Goal: Task Accomplishment & Management: Manage account settings

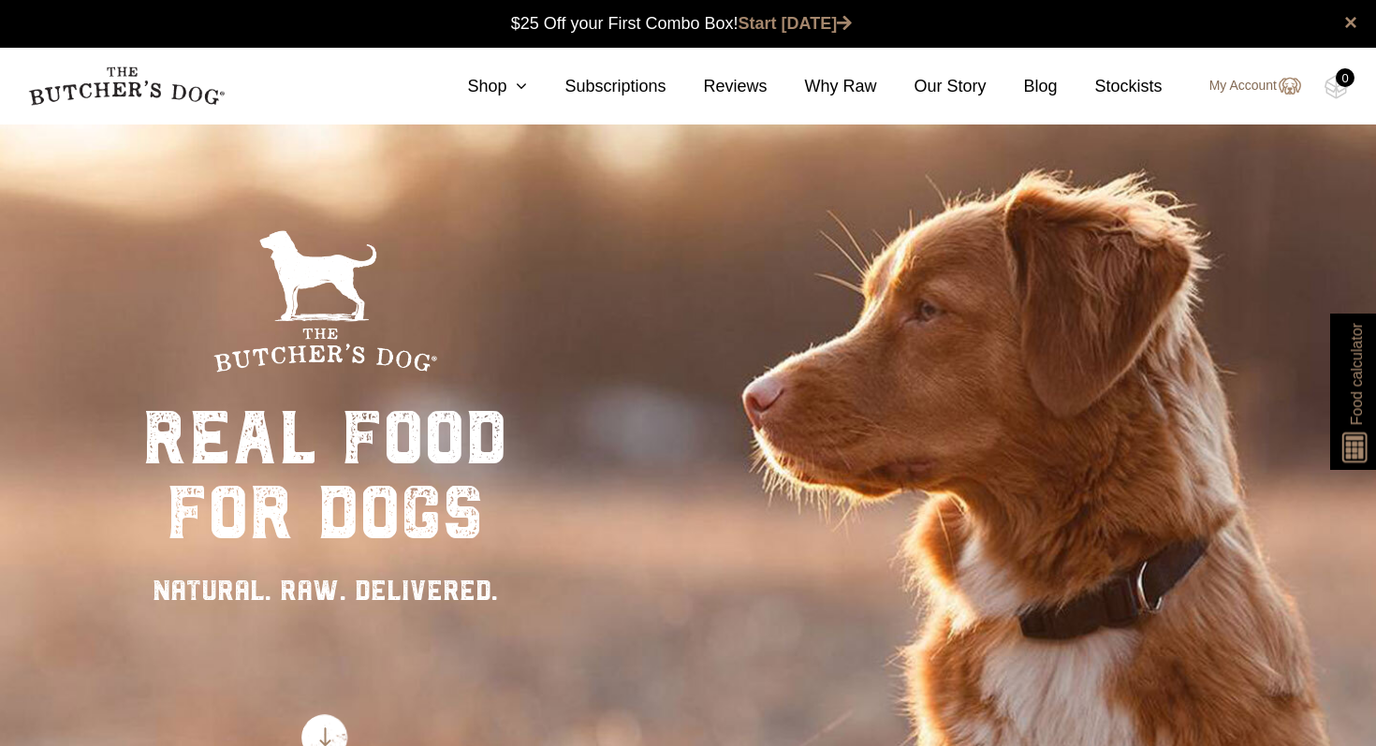
click at [1249, 85] on link "My Account" at bounding box center [1246, 86] width 110 height 22
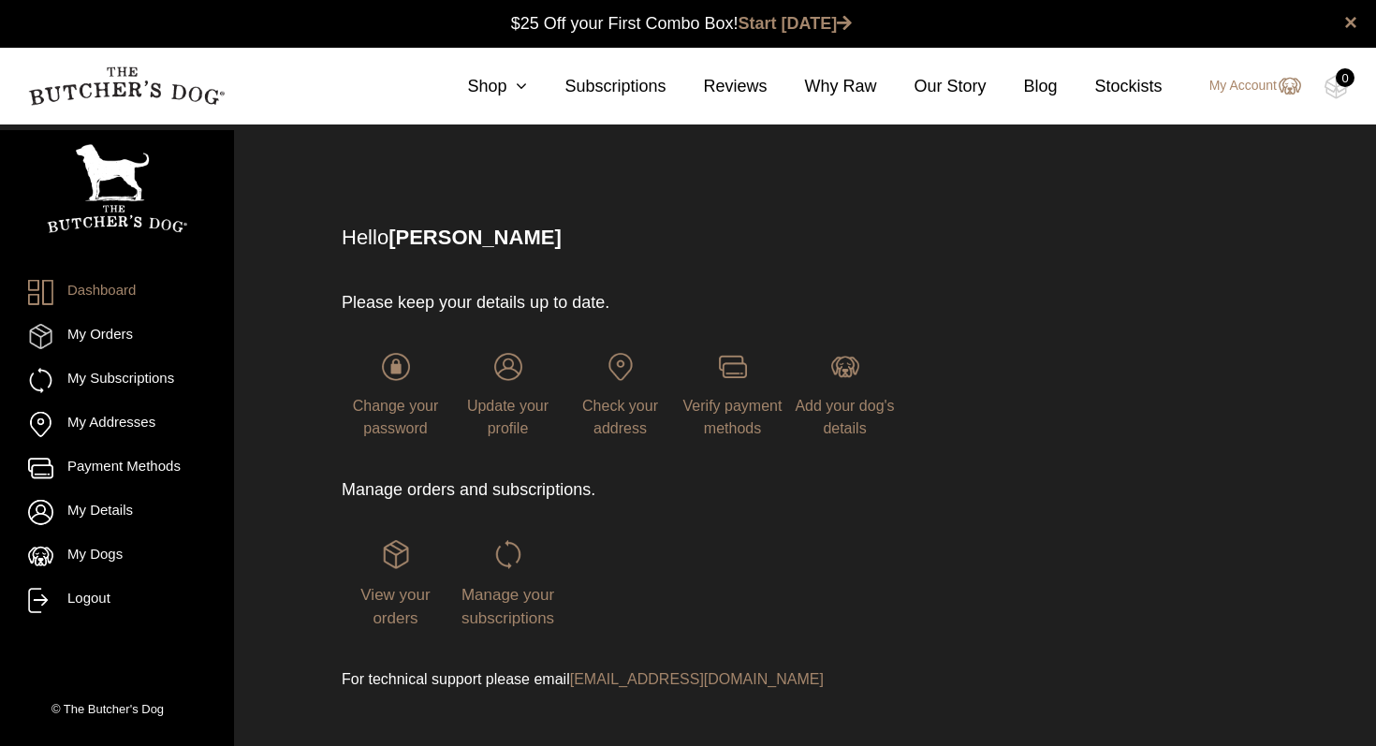
scroll to position [1, 0]
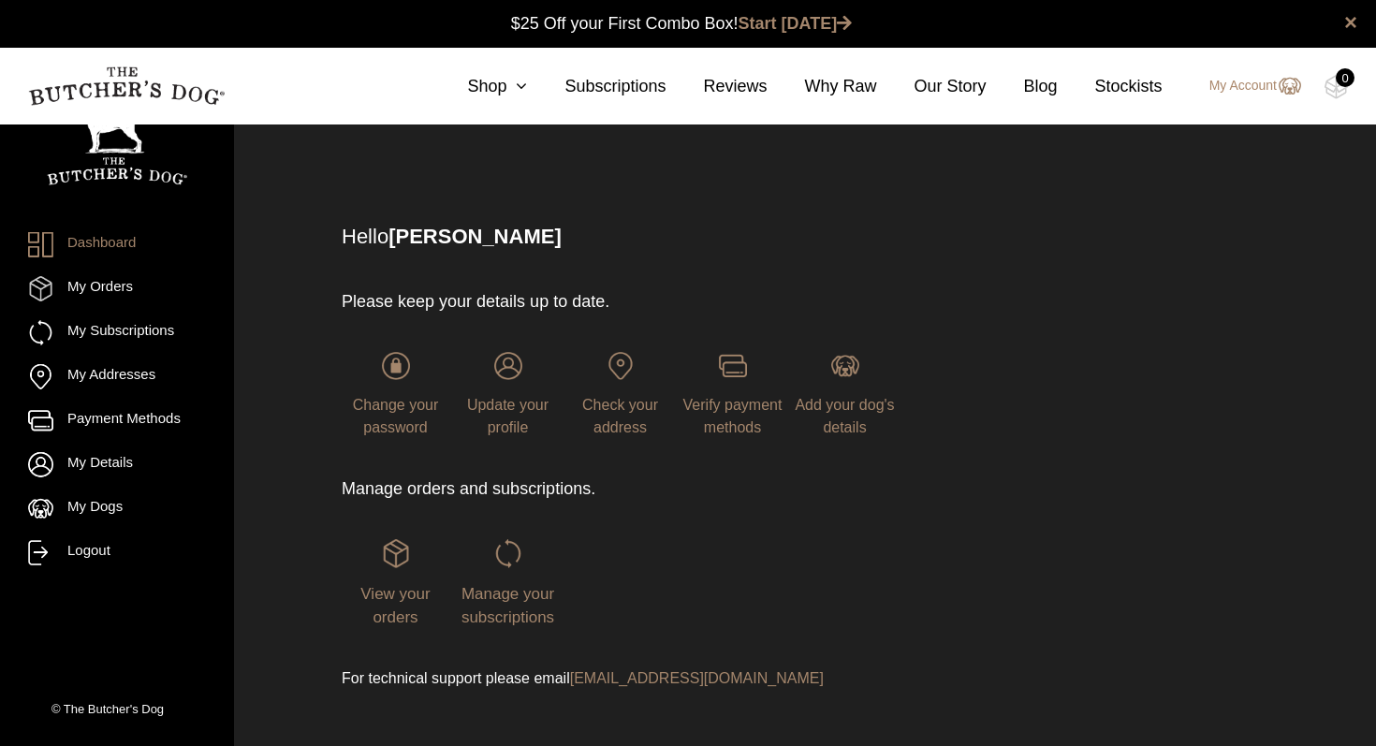
click at [518, 491] on p "Manage orders and subscriptions." at bounding box center [627, 489] width 570 height 25
click at [491, 603] on div "Manage your subscriptions" at bounding box center [508, 584] width 108 height 90
click at [492, 600] on span "Manage your subscriptions" at bounding box center [508, 606] width 93 height 42
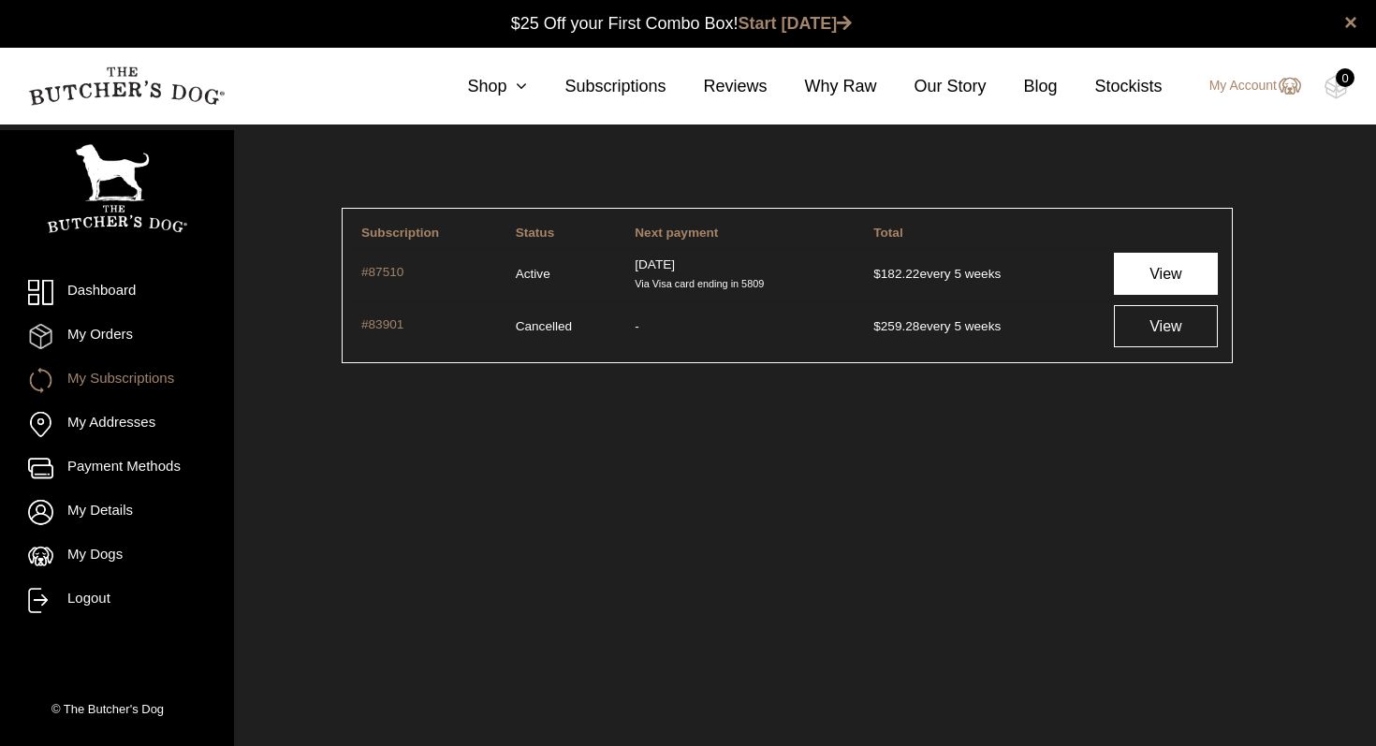
click at [1162, 282] on link "View" at bounding box center [1166, 274] width 104 height 42
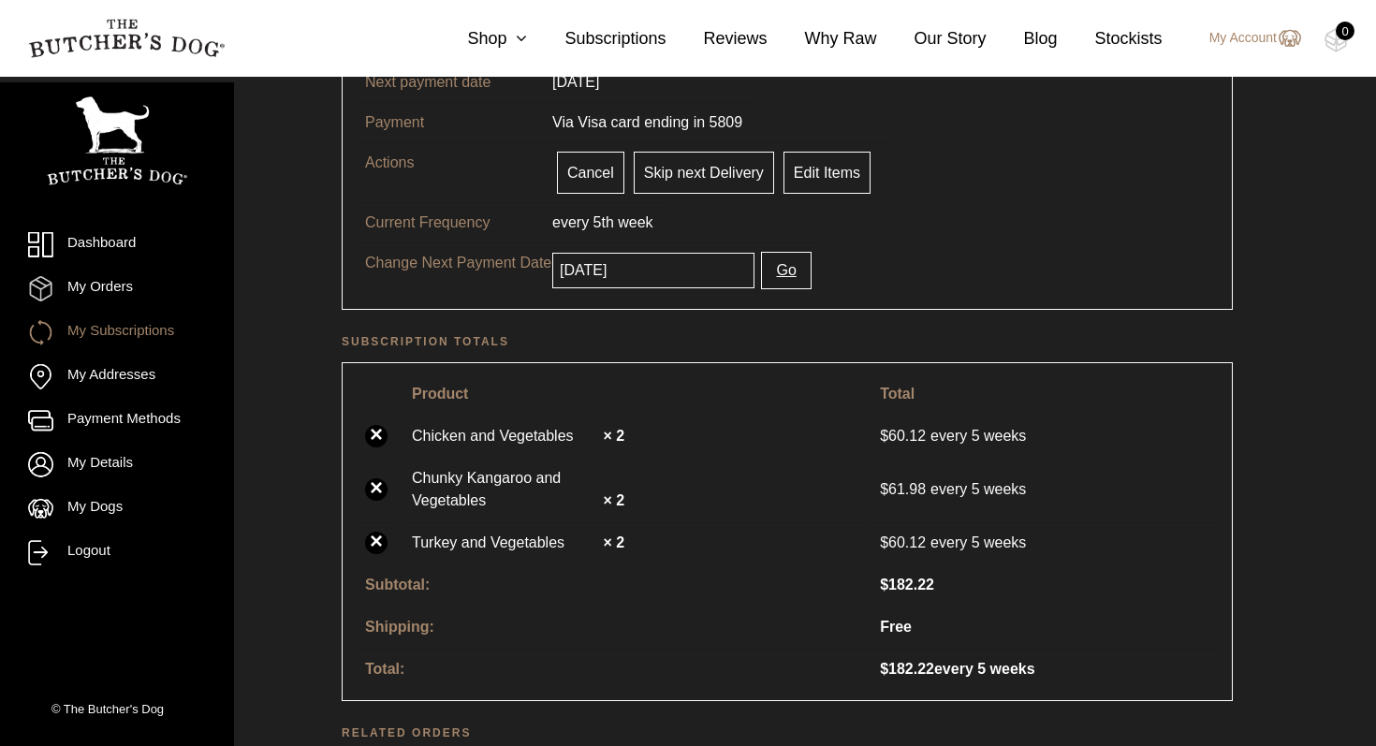
scroll to position [237, 0]
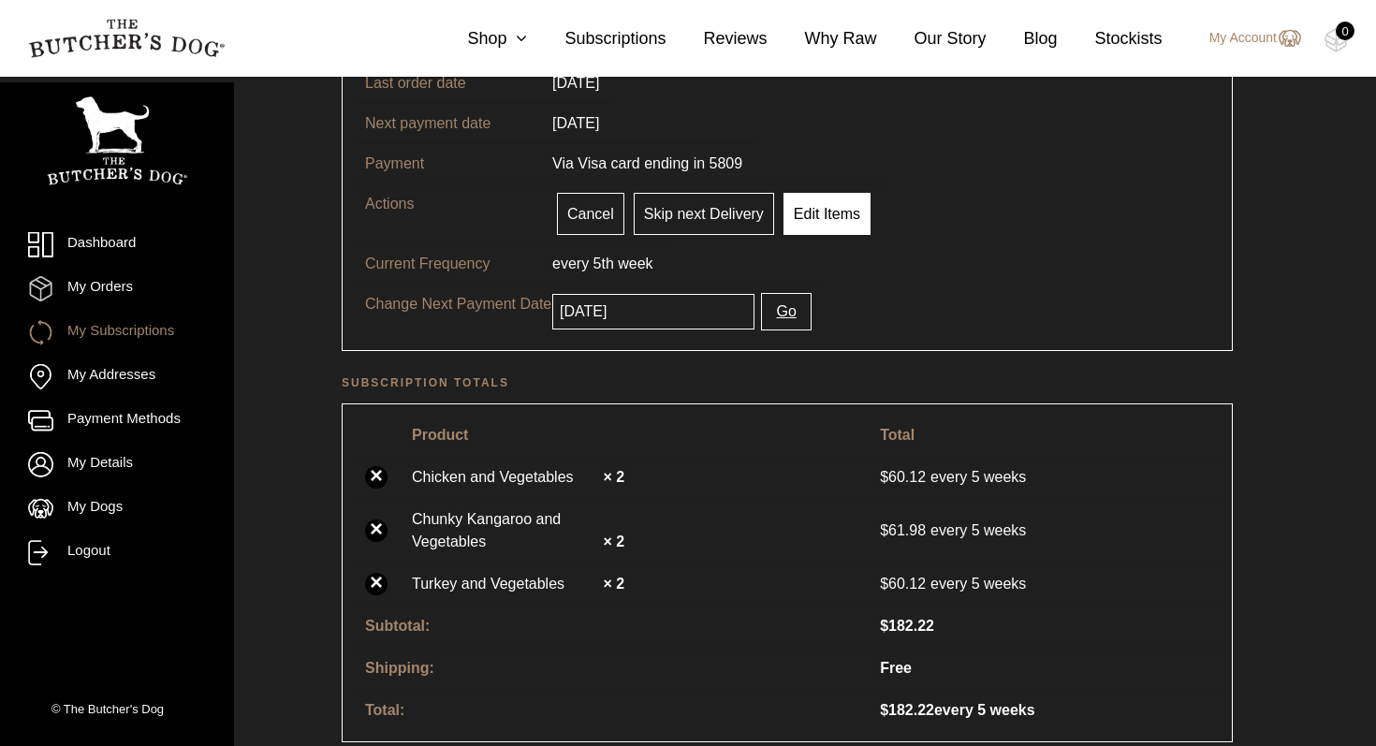
click at [834, 217] on link "Edit Items" at bounding box center [827, 214] width 87 height 42
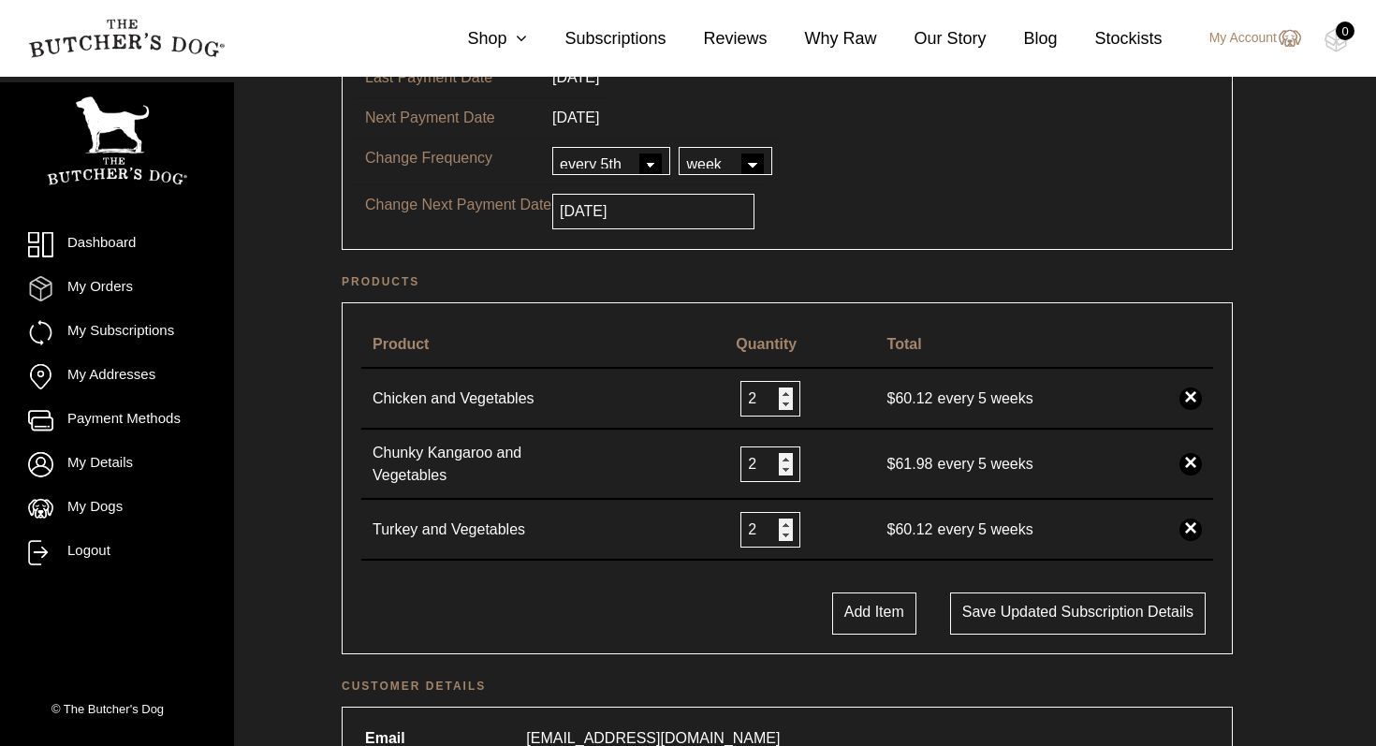
scroll to position [263, 0]
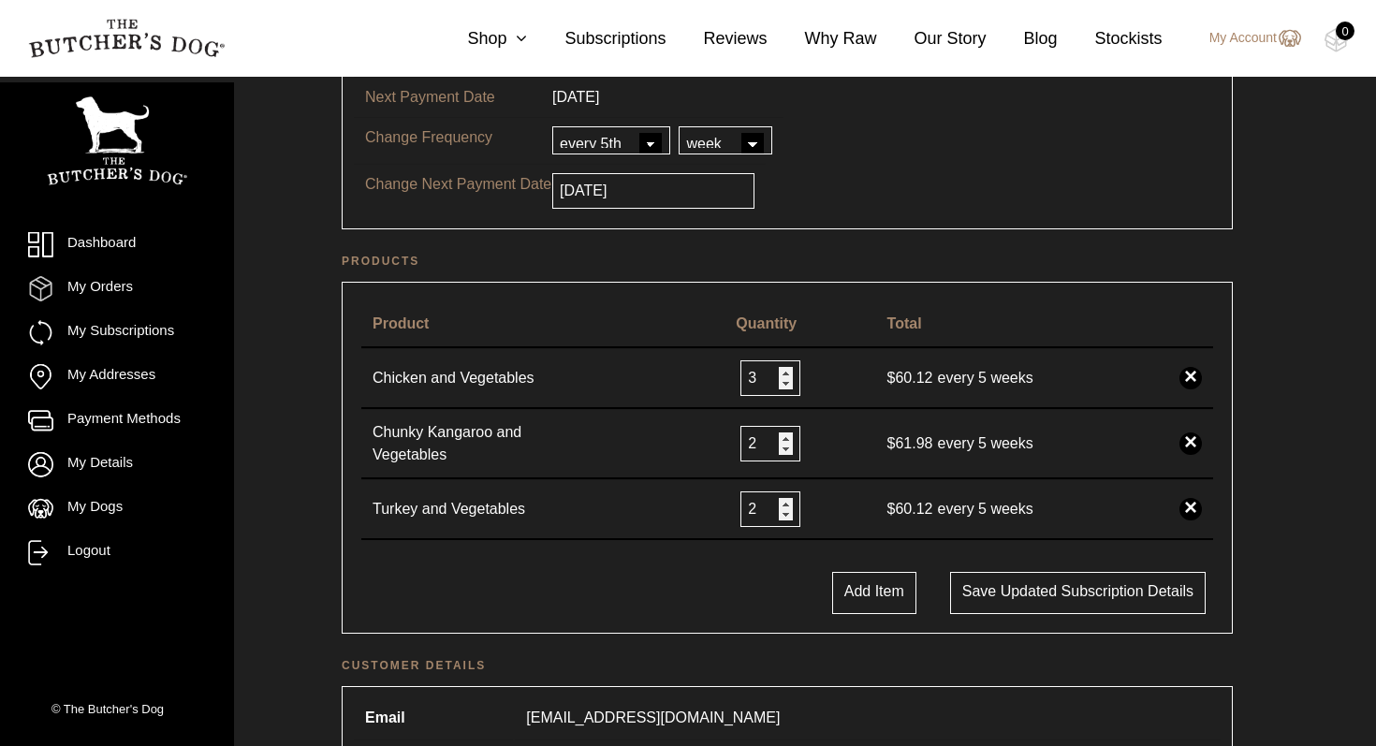
type input "3"
click at [780, 373] on input "3" at bounding box center [771, 378] width 60 height 36
type input "3"
click at [783, 440] on input "3" at bounding box center [771, 444] width 60 height 36
type input "3"
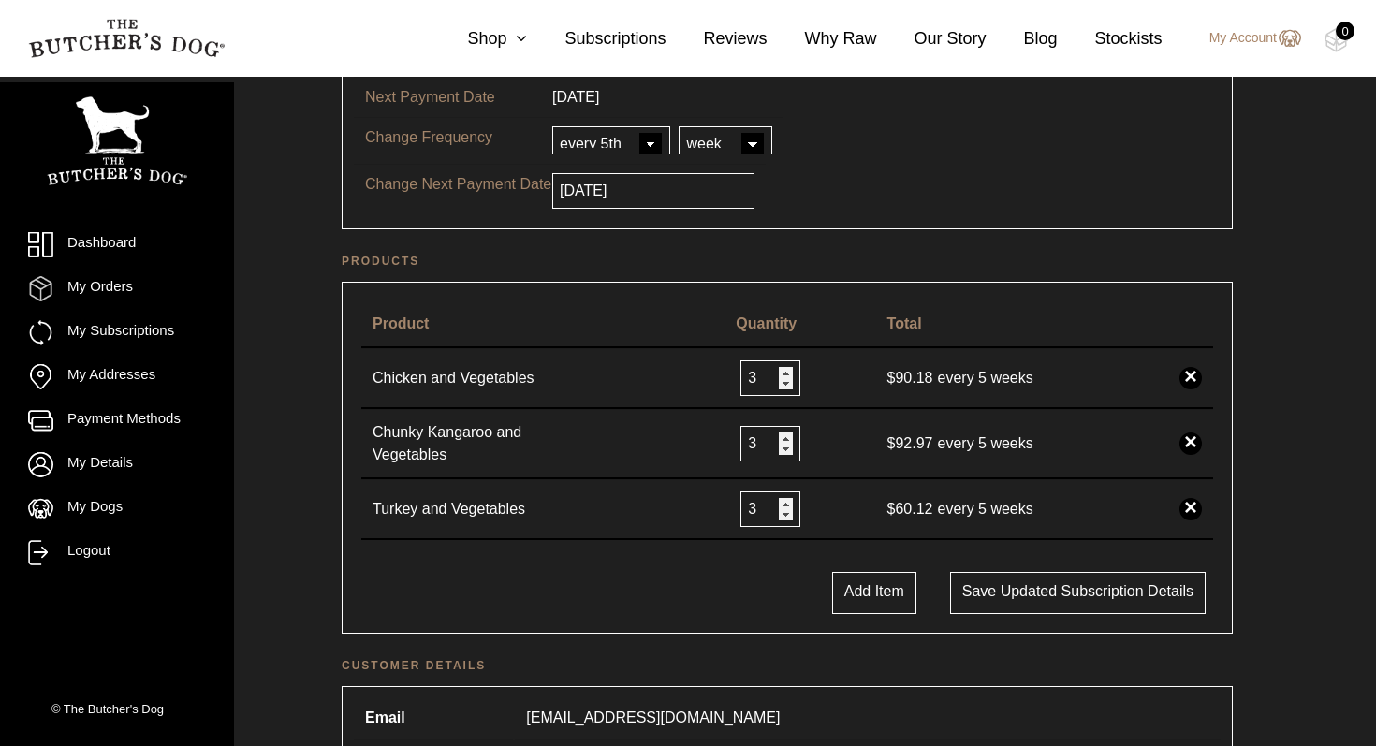
click at [785, 503] on input "3" at bounding box center [771, 510] width 60 height 36
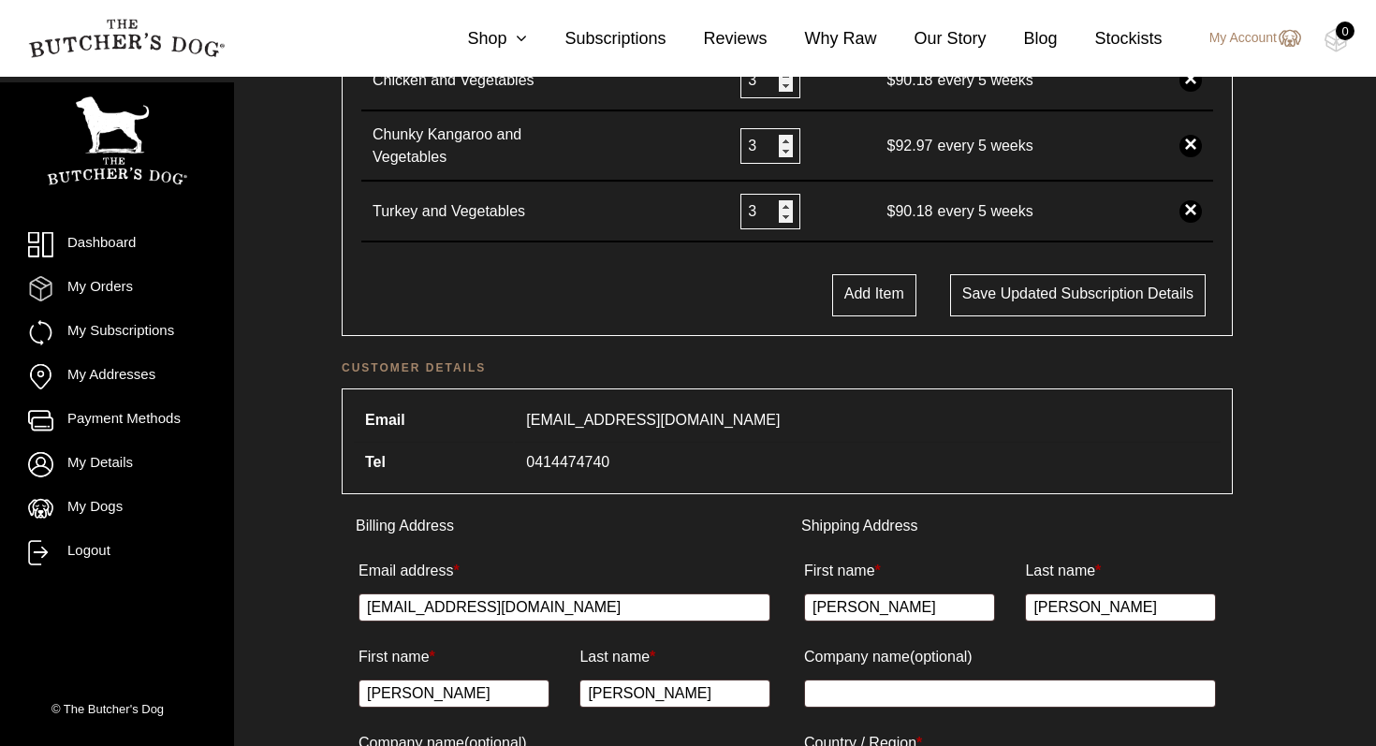
scroll to position [557, 0]
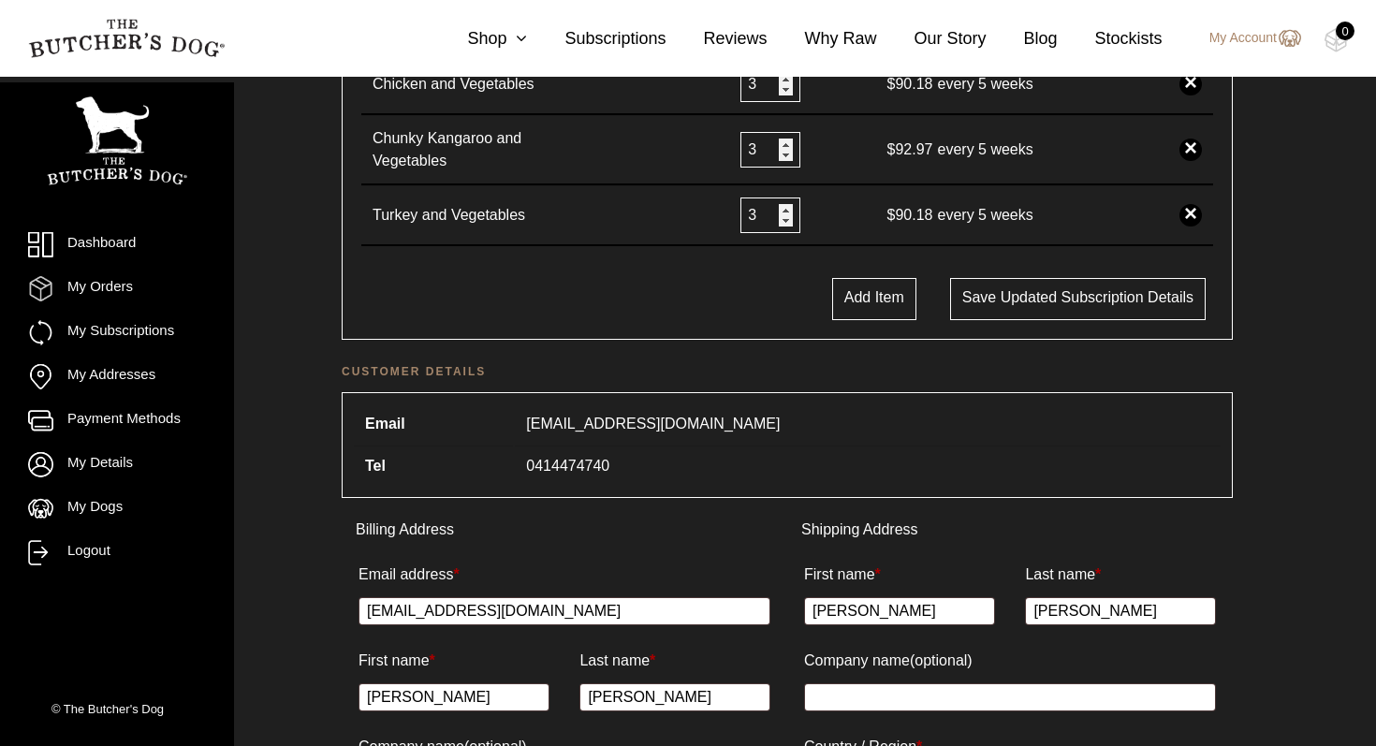
click at [865, 301] on button "Add Item" at bounding box center [874, 299] width 84 height 42
select select
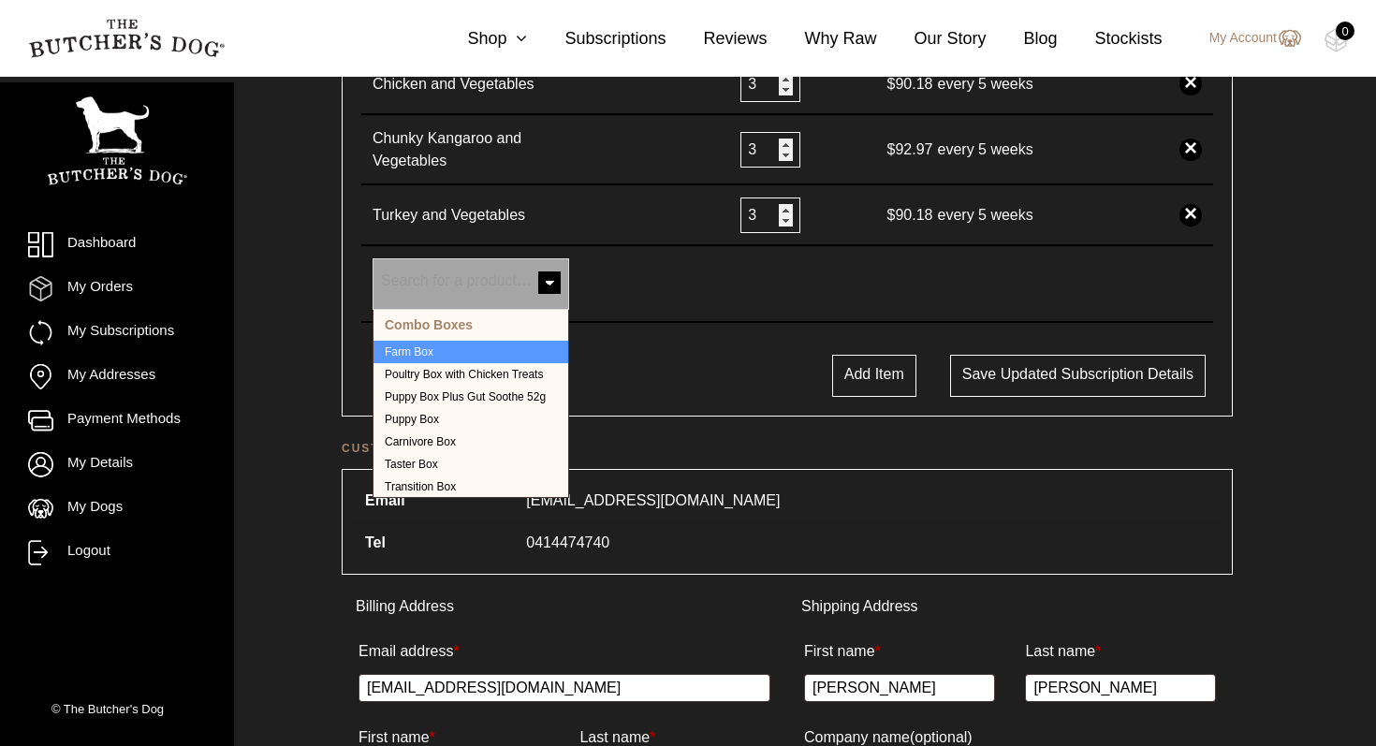
click at [553, 284] on span at bounding box center [549, 284] width 37 height 37
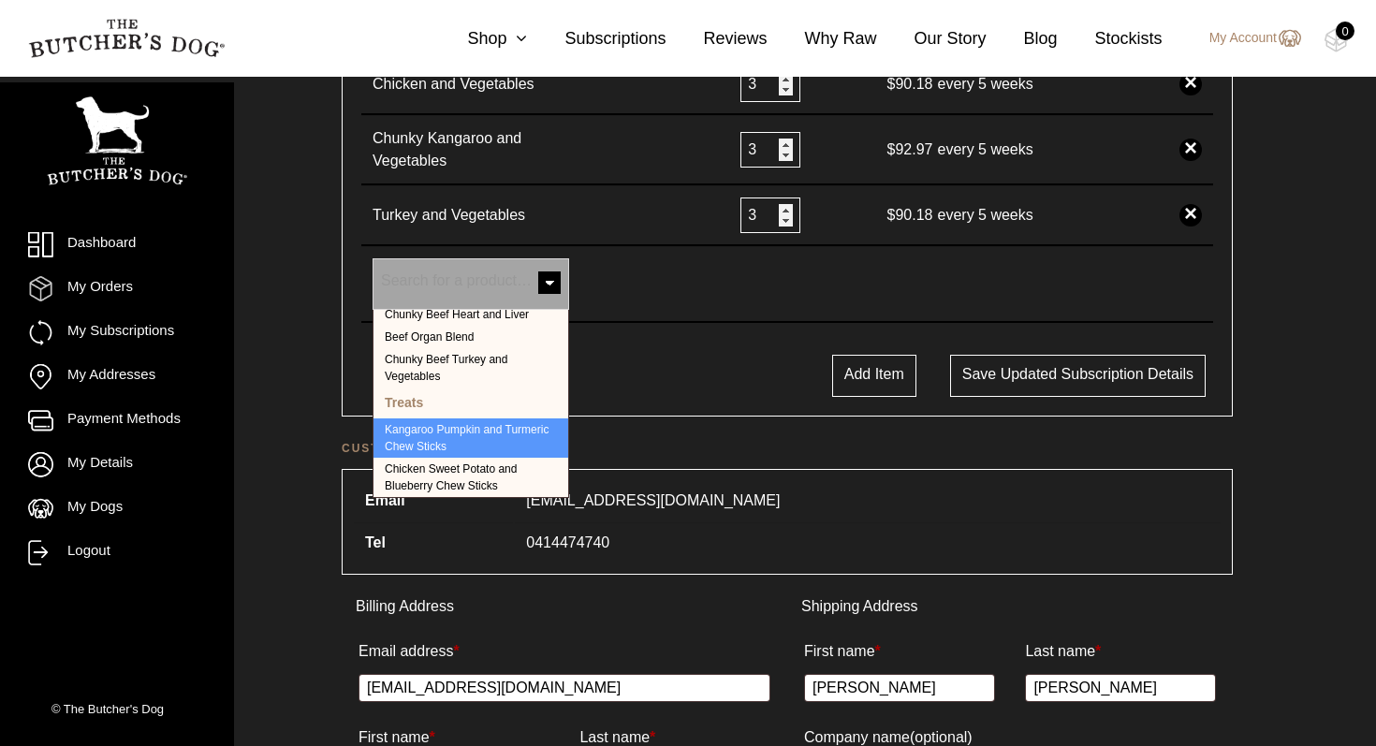
scroll to position [523, 0]
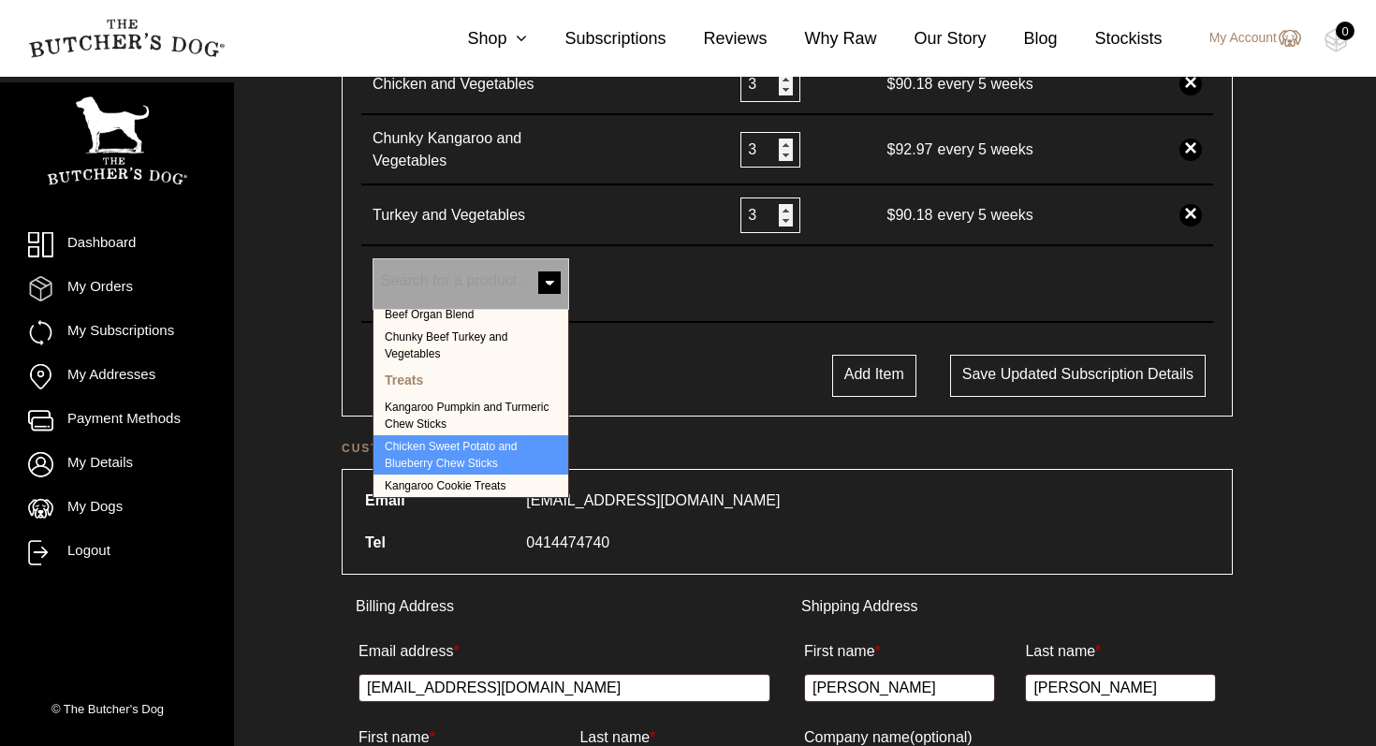
select select "40378"
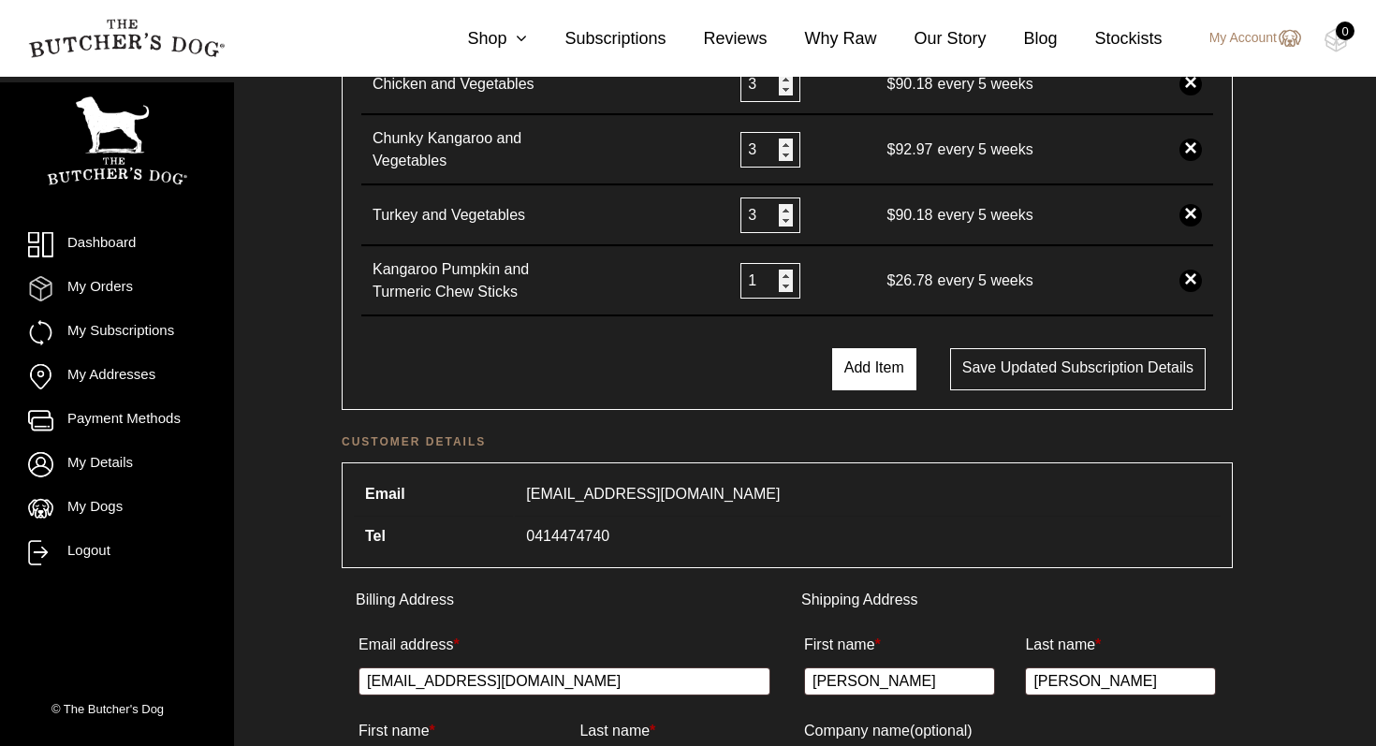
click at [859, 367] on button "Add Item" at bounding box center [874, 369] width 84 height 42
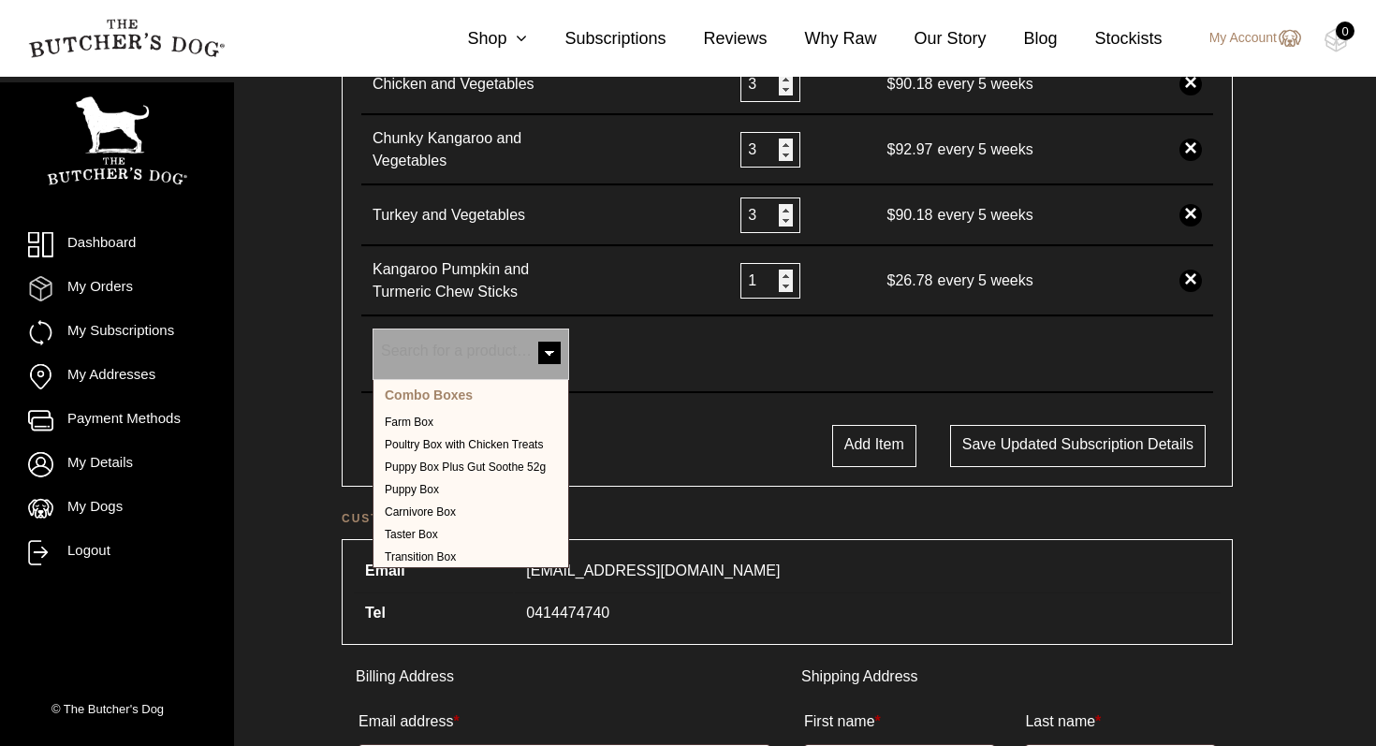
click at [551, 357] on span at bounding box center [549, 354] width 37 height 37
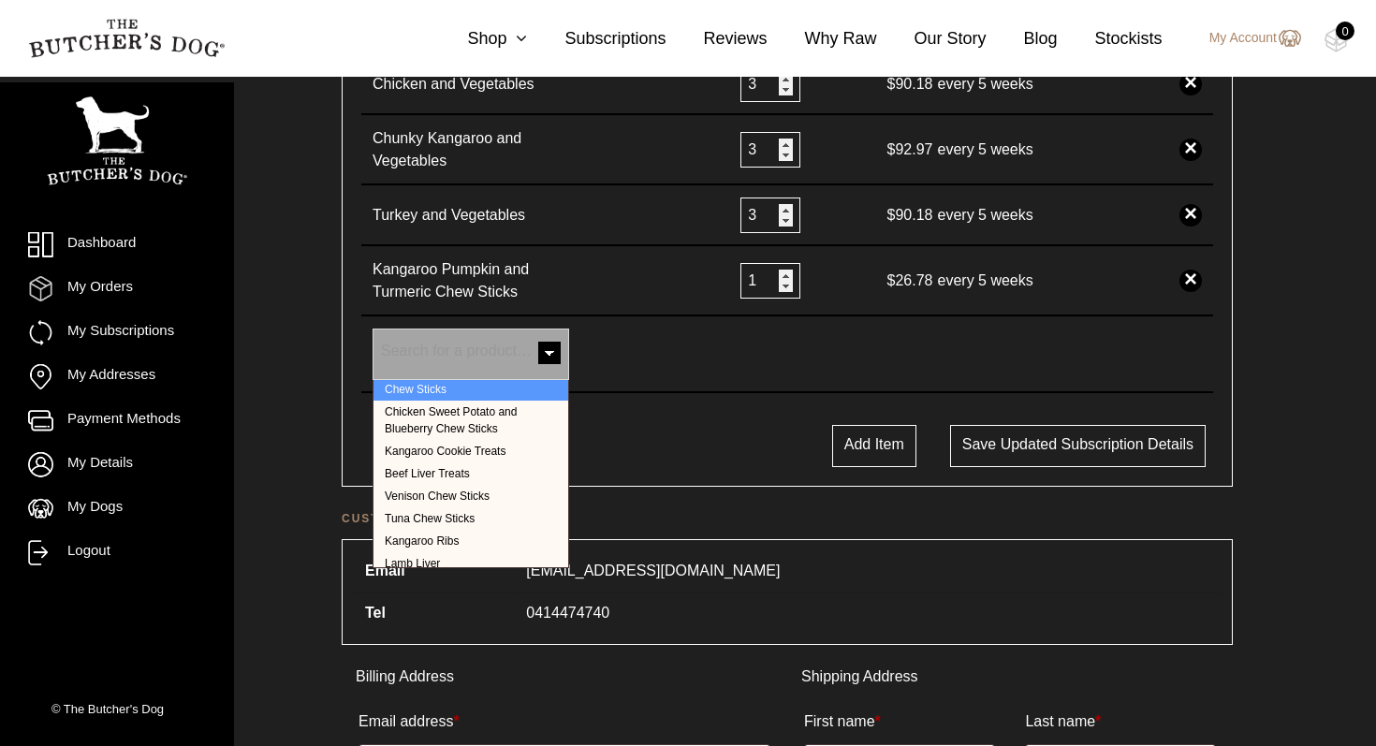
scroll to position [633, 0]
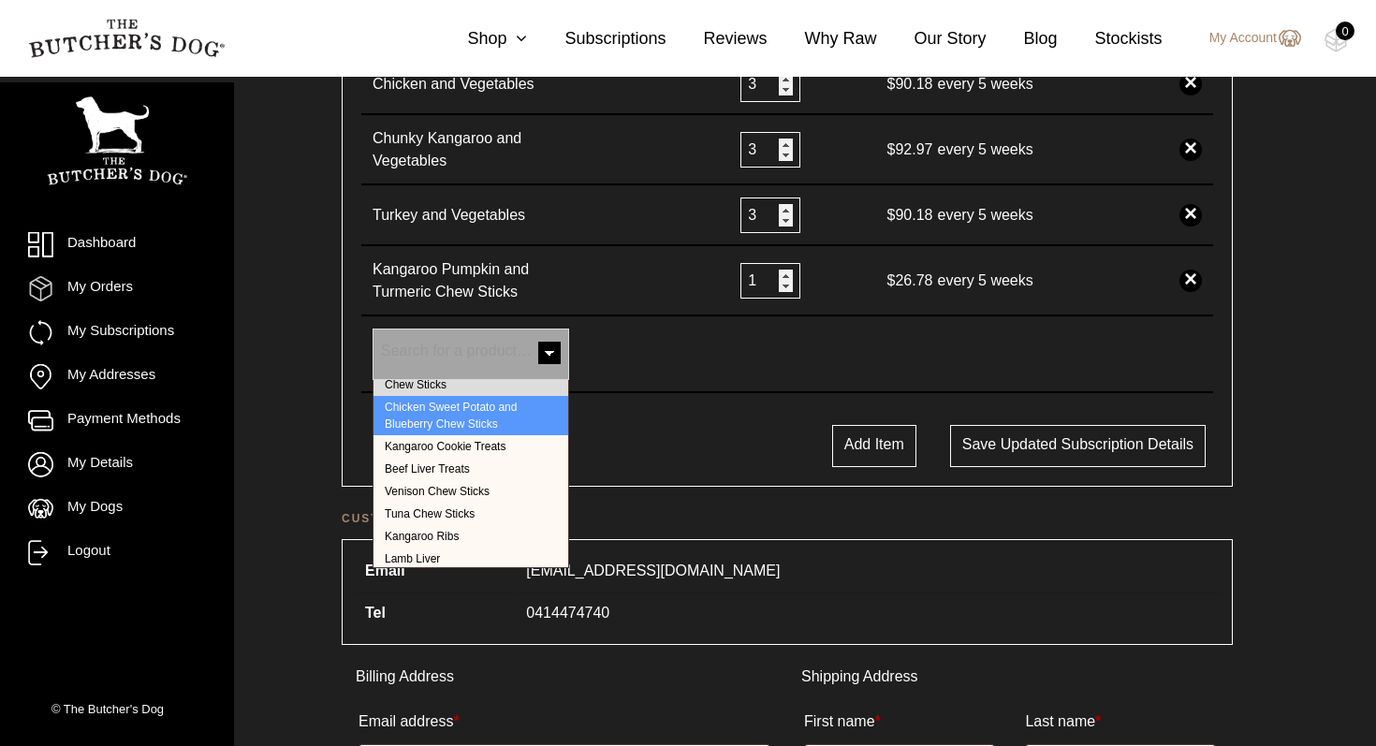
select select "40377"
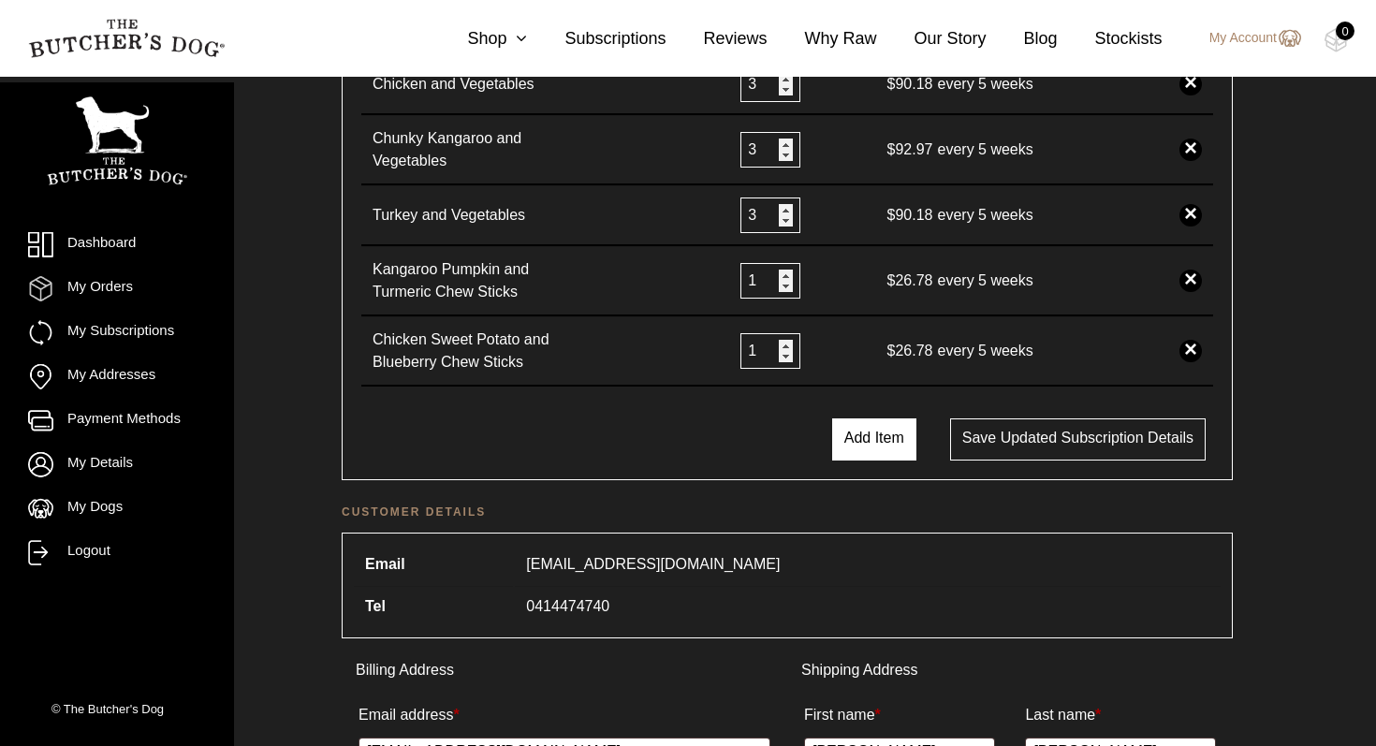
click at [852, 439] on button "Add Item" at bounding box center [874, 440] width 84 height 42
select select
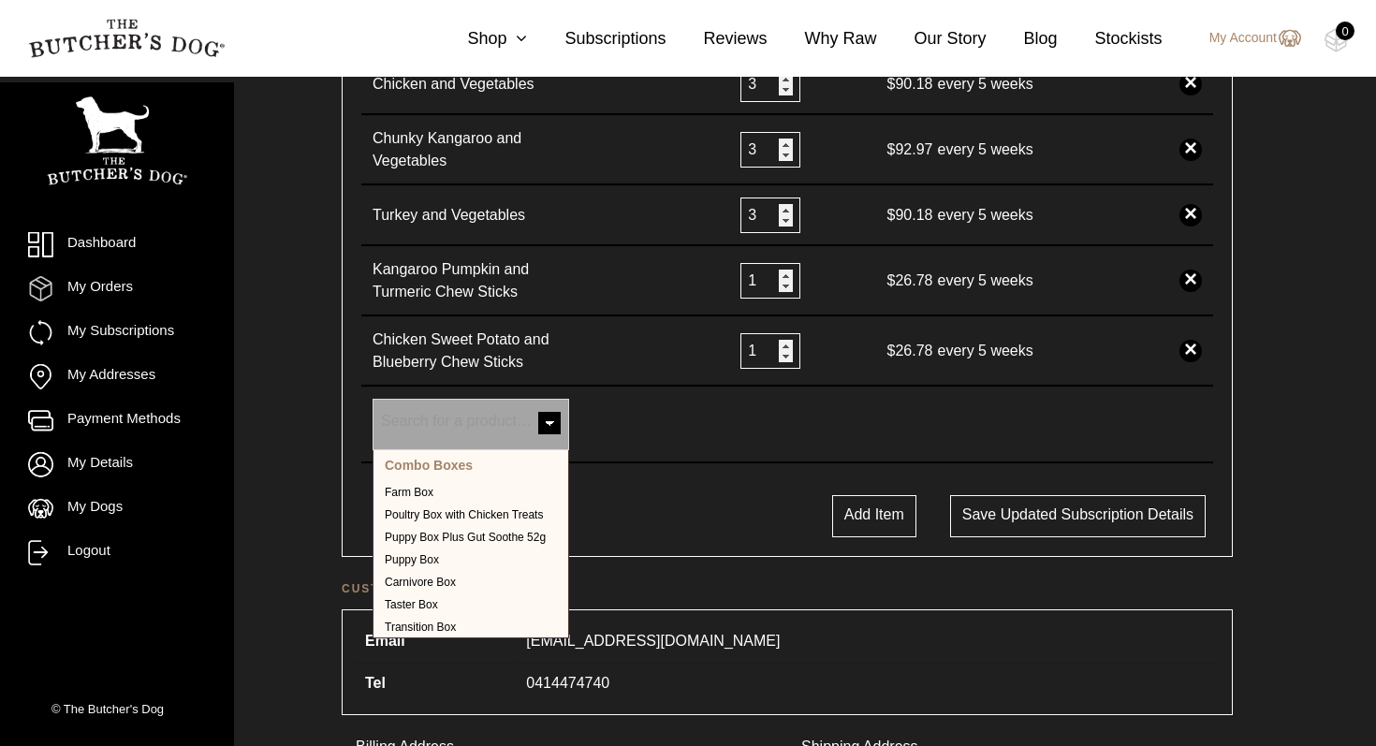
click at [550, 431] on span at bounding box center [549, 424] width 37 height 37
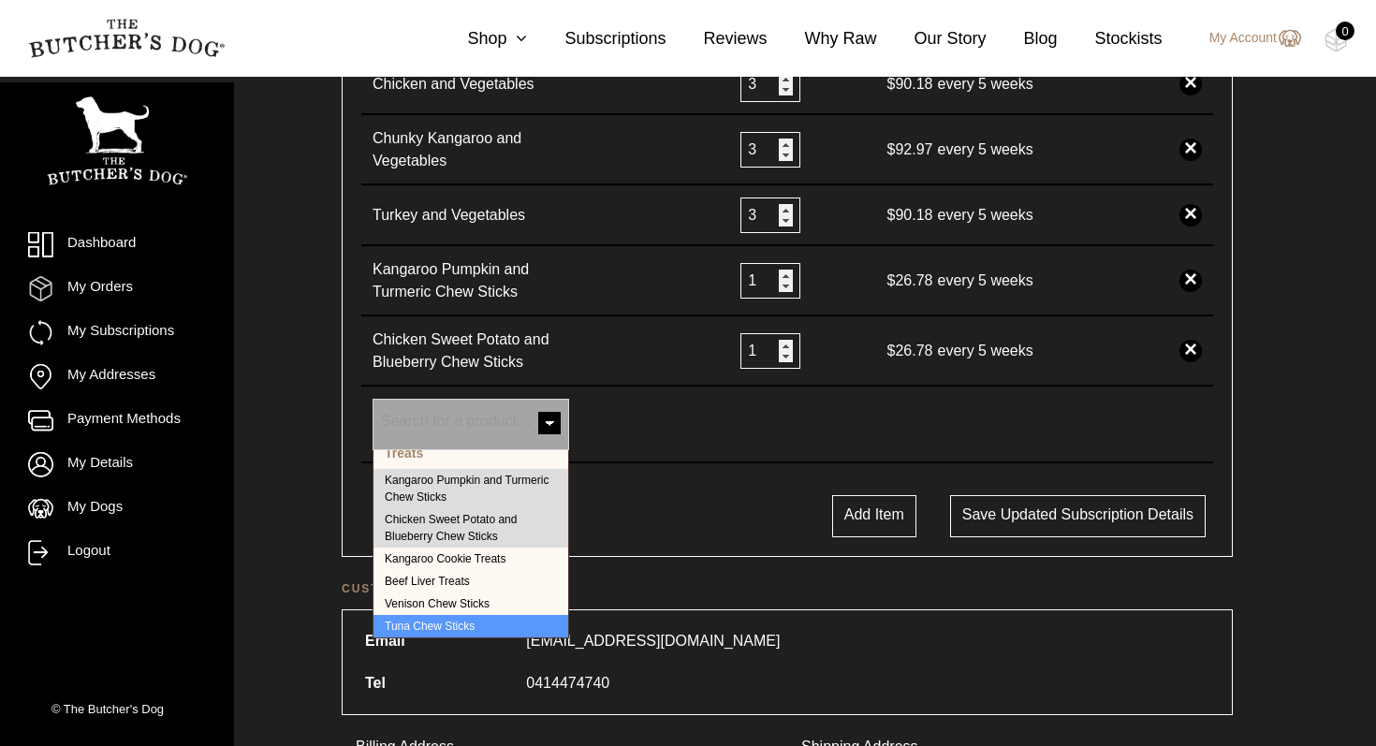
scroll to position [613, 0]
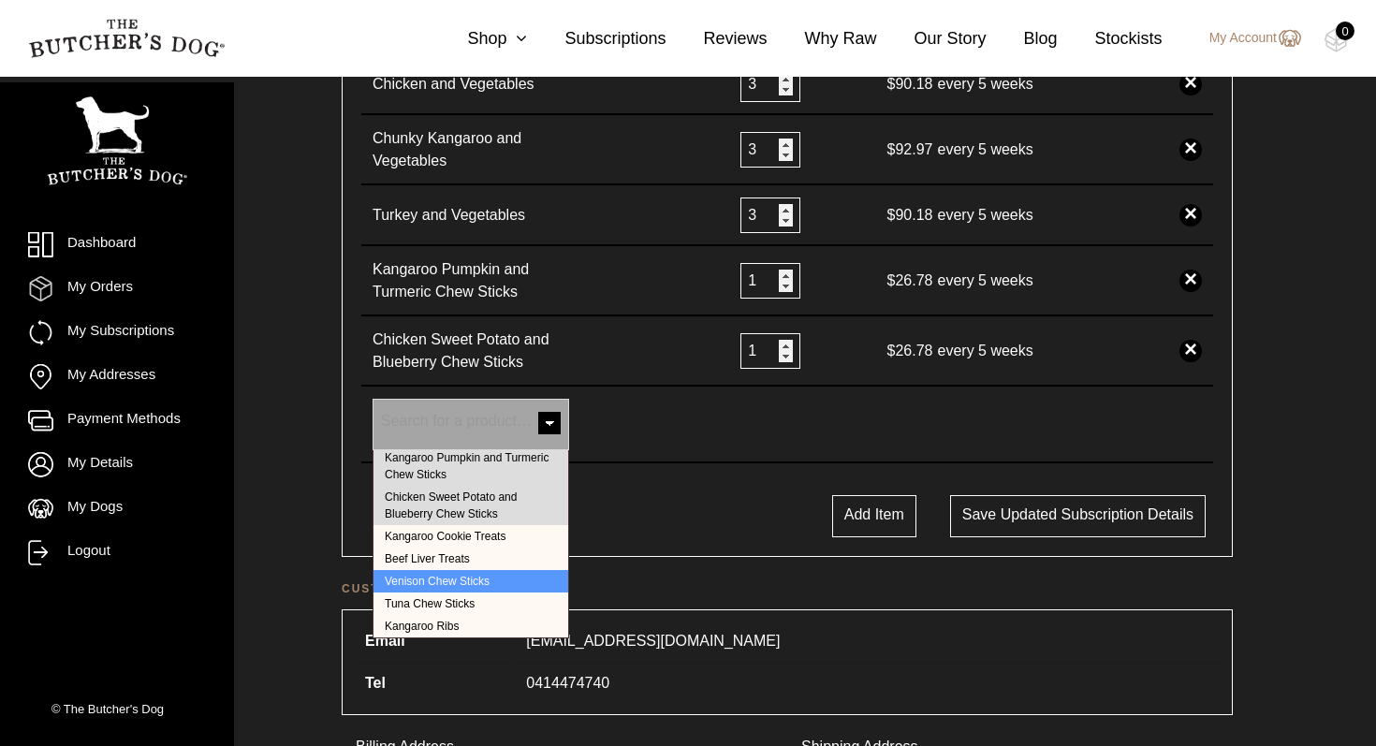
select select "39908"
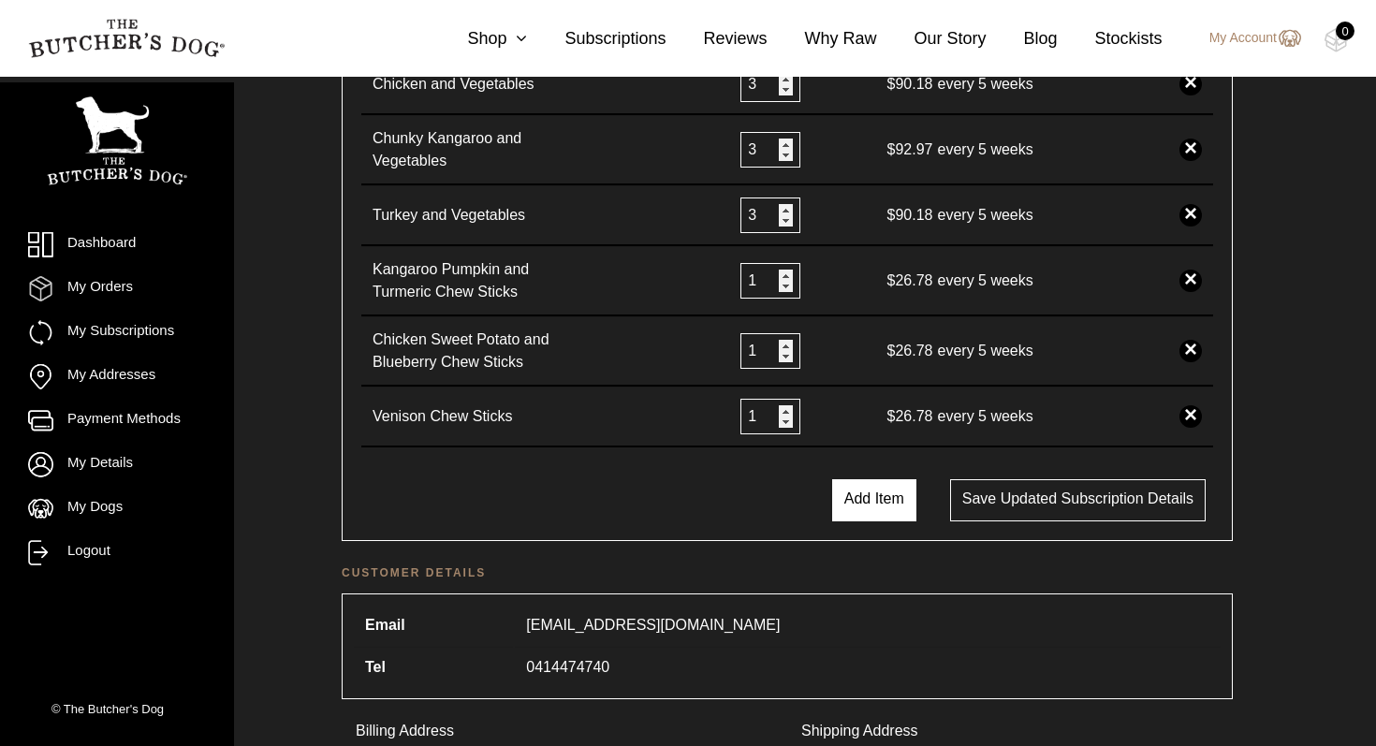
click at [862, 500] on button "Add Item" at bounding box center [874, 500] width 84 height 42
select select
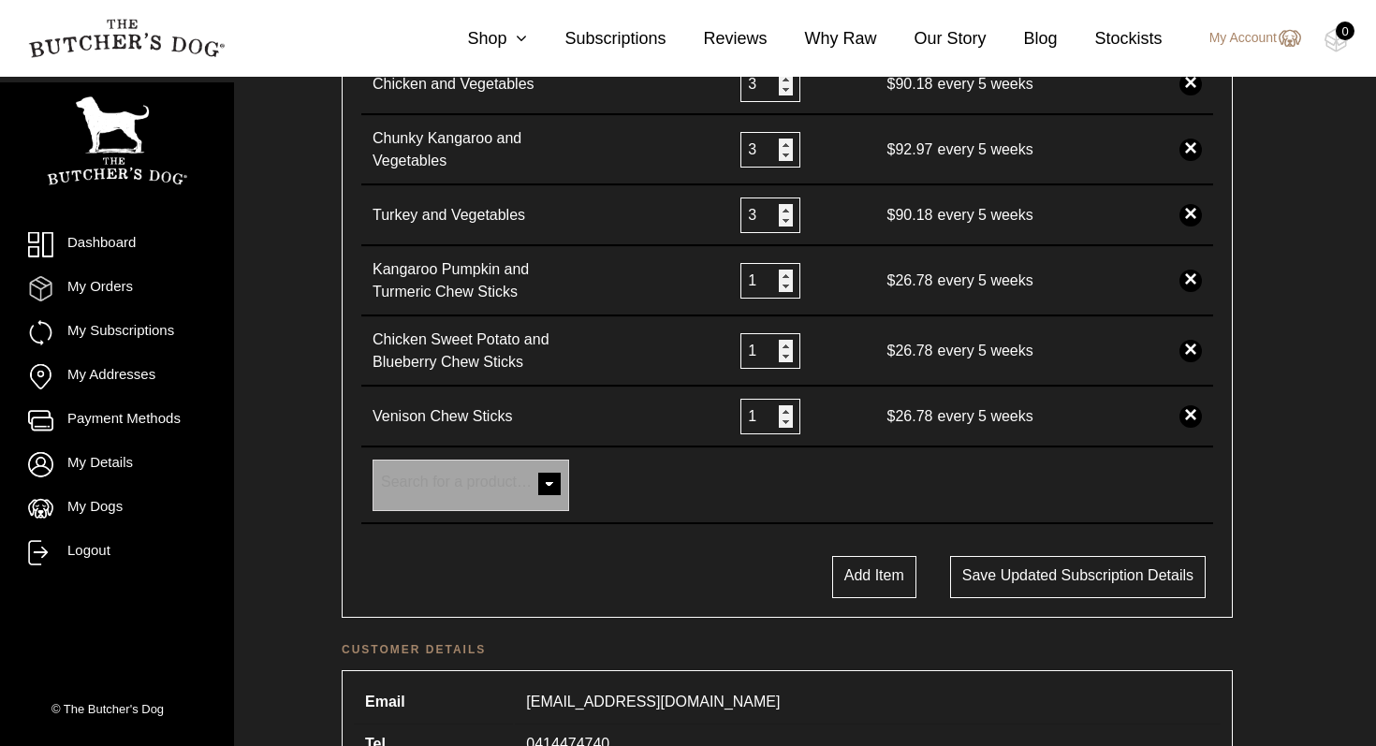
click at [549, 491] on span at bounding box center [549, 485] width 37 height 37
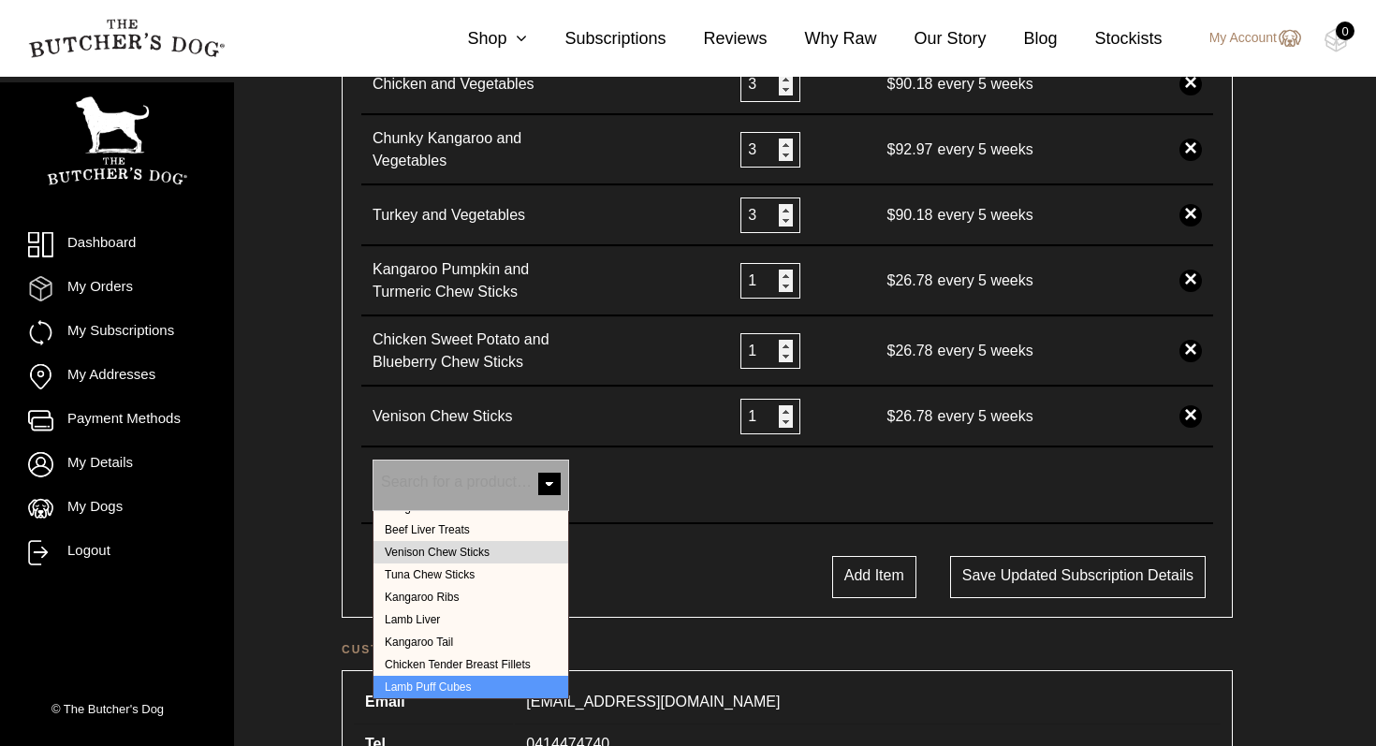
scroll to position [726, 0]
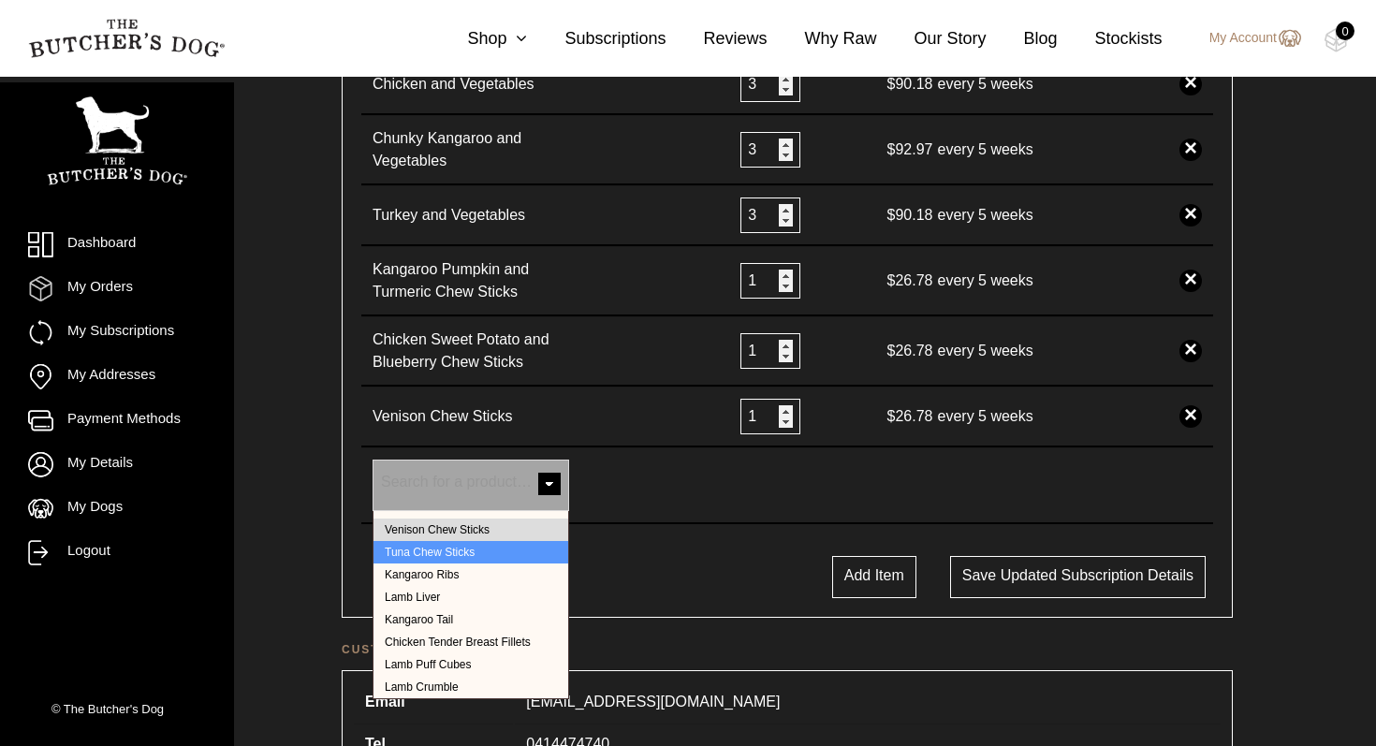
select select "39894"
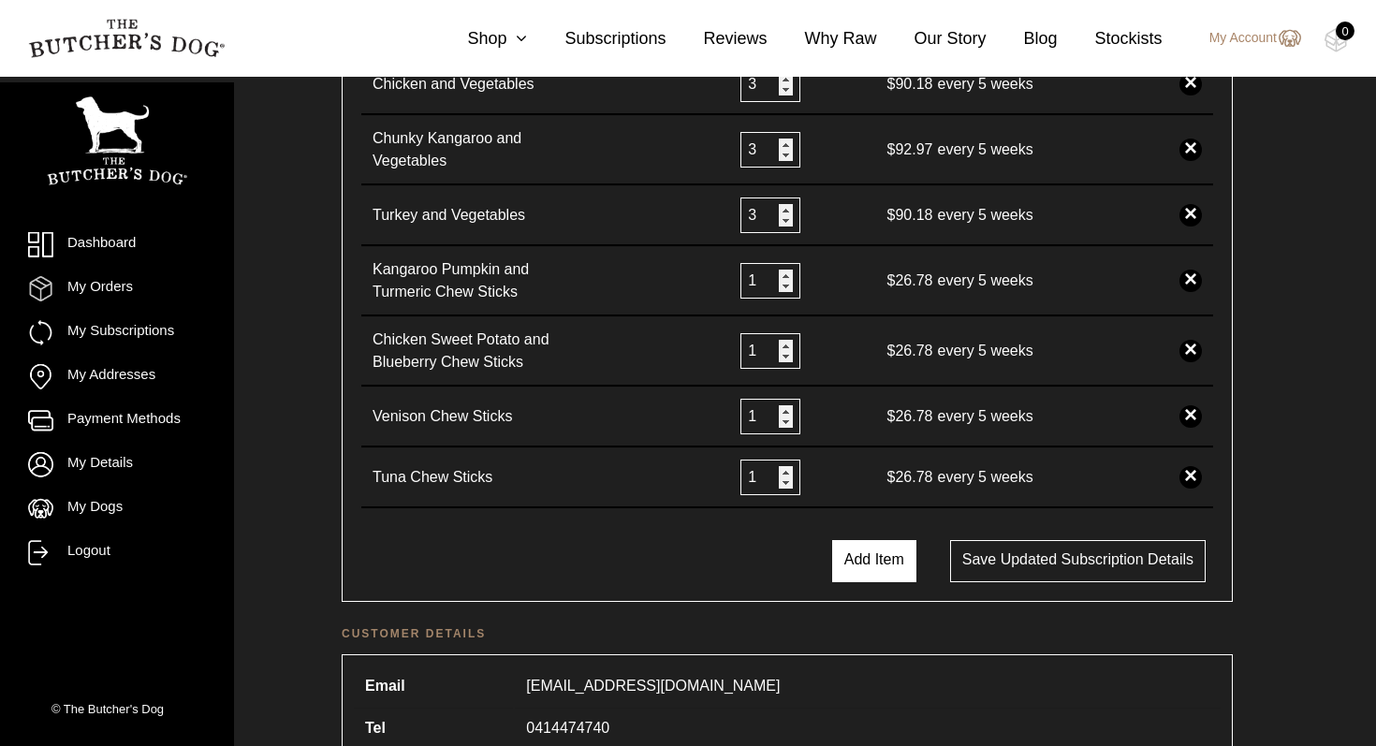
drag, startPoint x: 875, startPoint y: 568, endPoint x: 866, endPoint y: 570, distance: 9.5
click at [875, 568] on button "Add Item" at bounding box center [874, 561] width 84 height 42
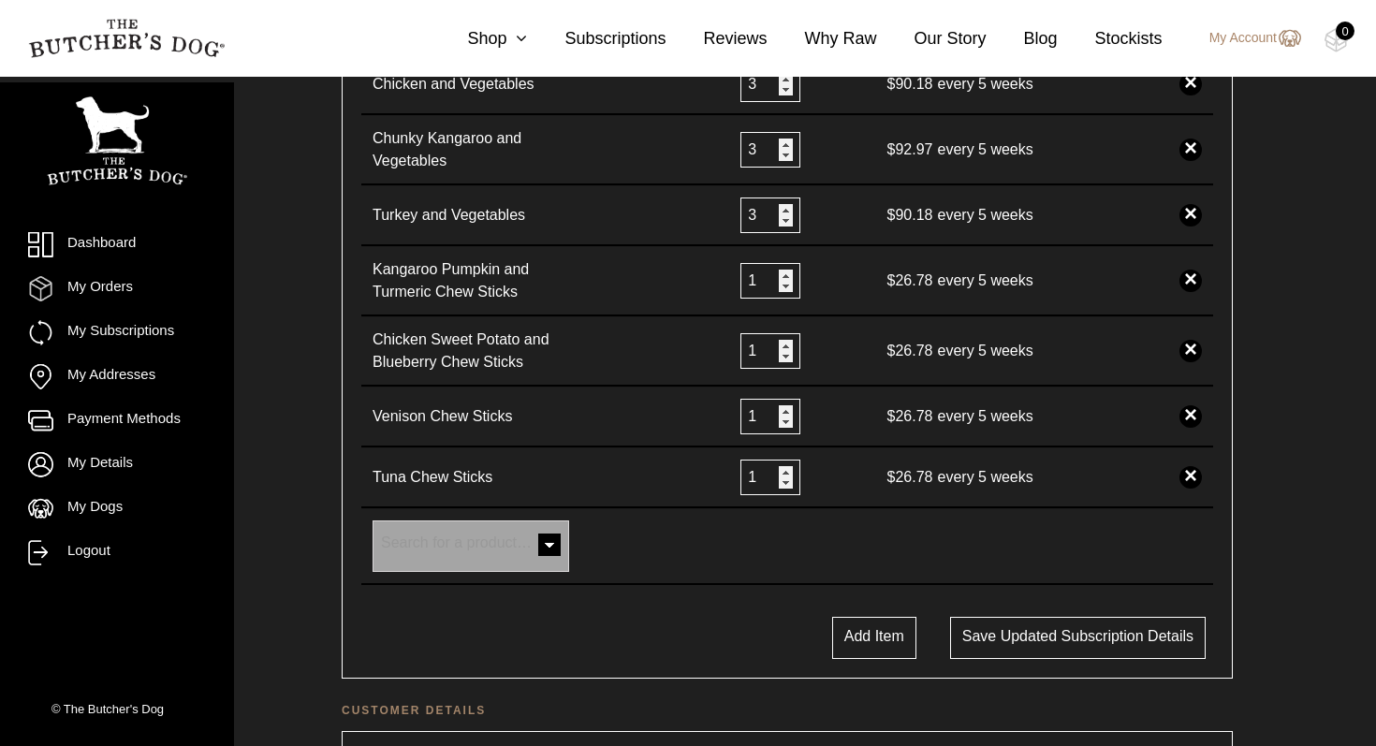
click at [547, 545] on span at bounding box center [549, 546] width 37 height 37
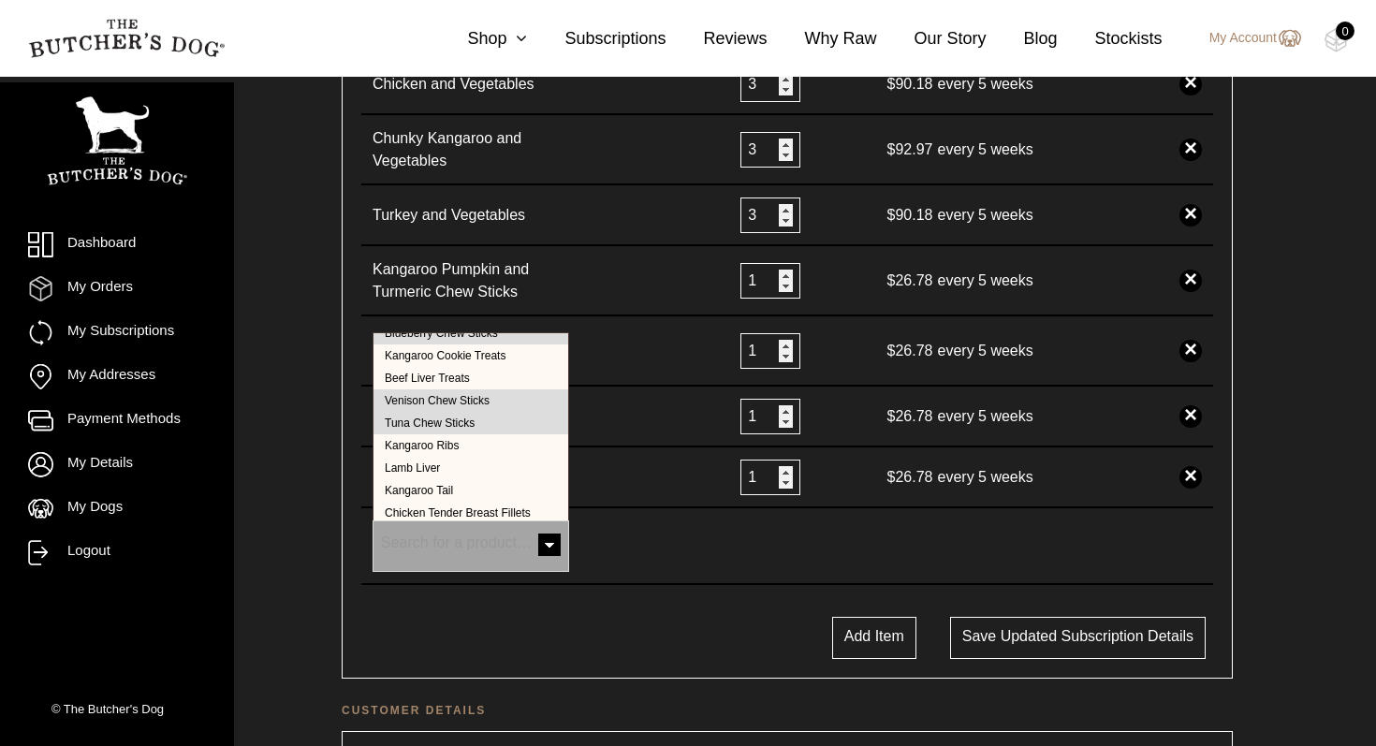
scroll to position [748, 0]
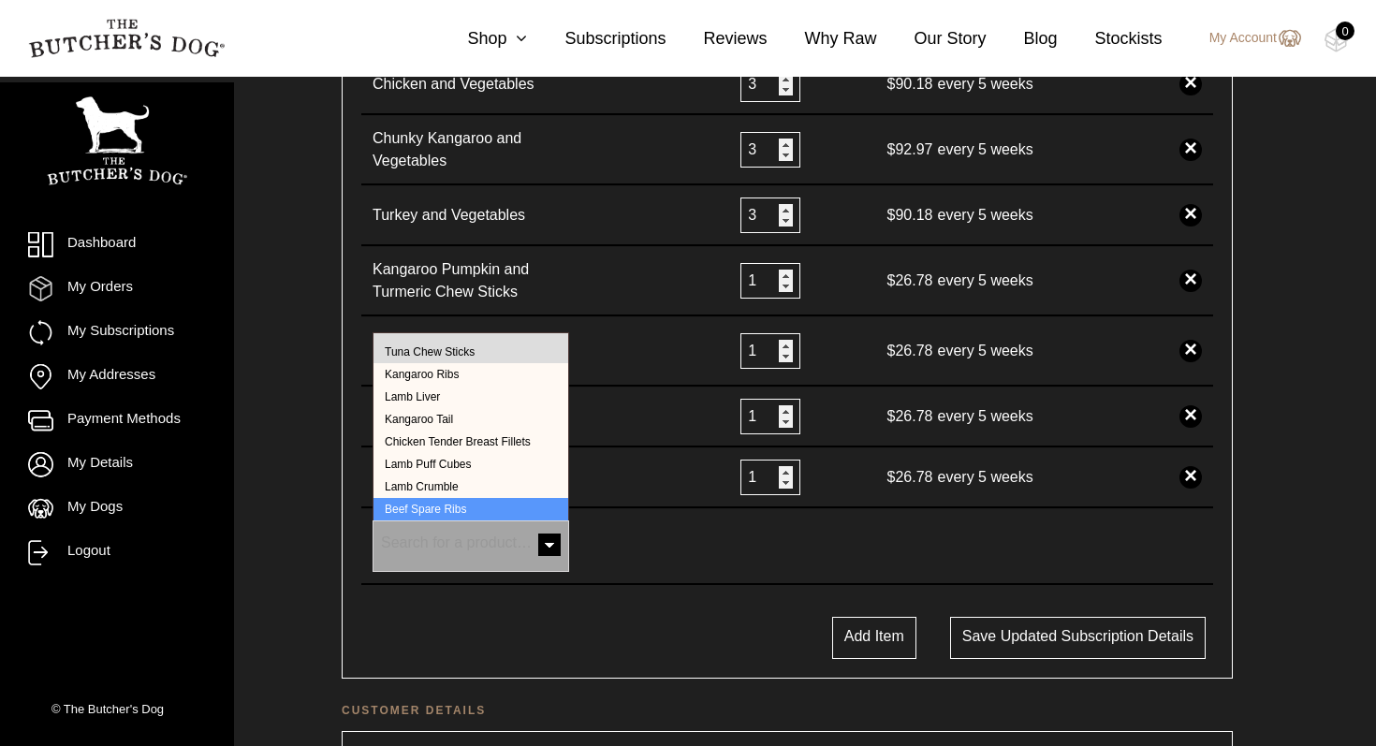
select select "49"
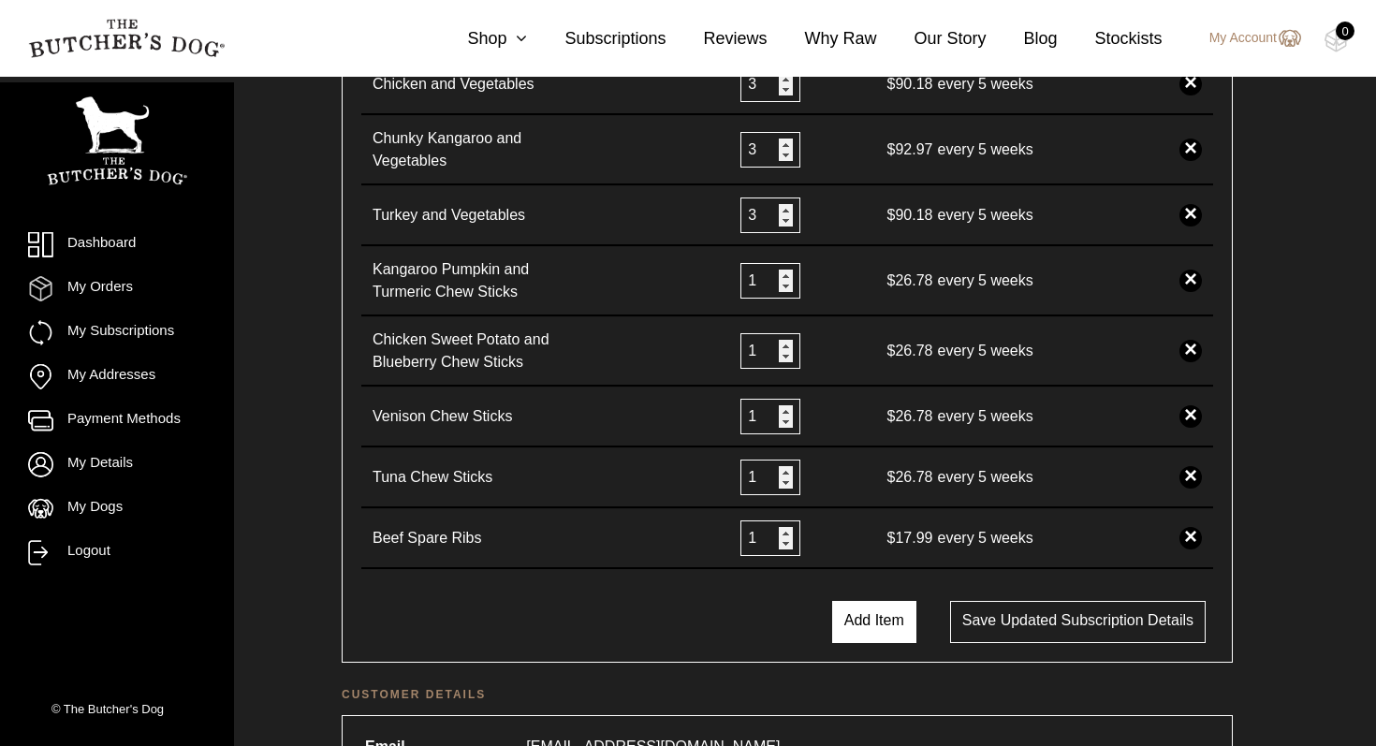
click at [872, 628] on button "Add Item" at bounding box center [874, 622] width 84 height 42
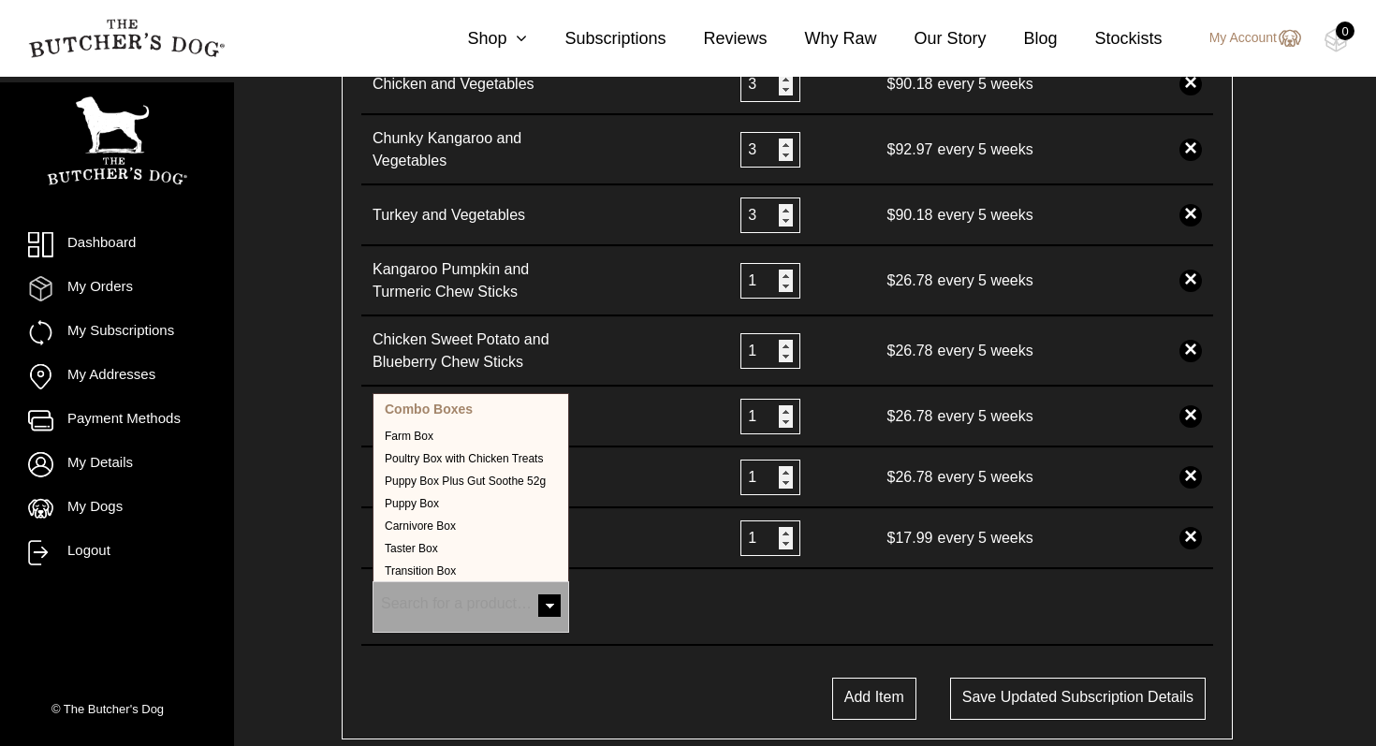
click at [549, 603] on span at bounding box center [549, 607] width 37 height 37
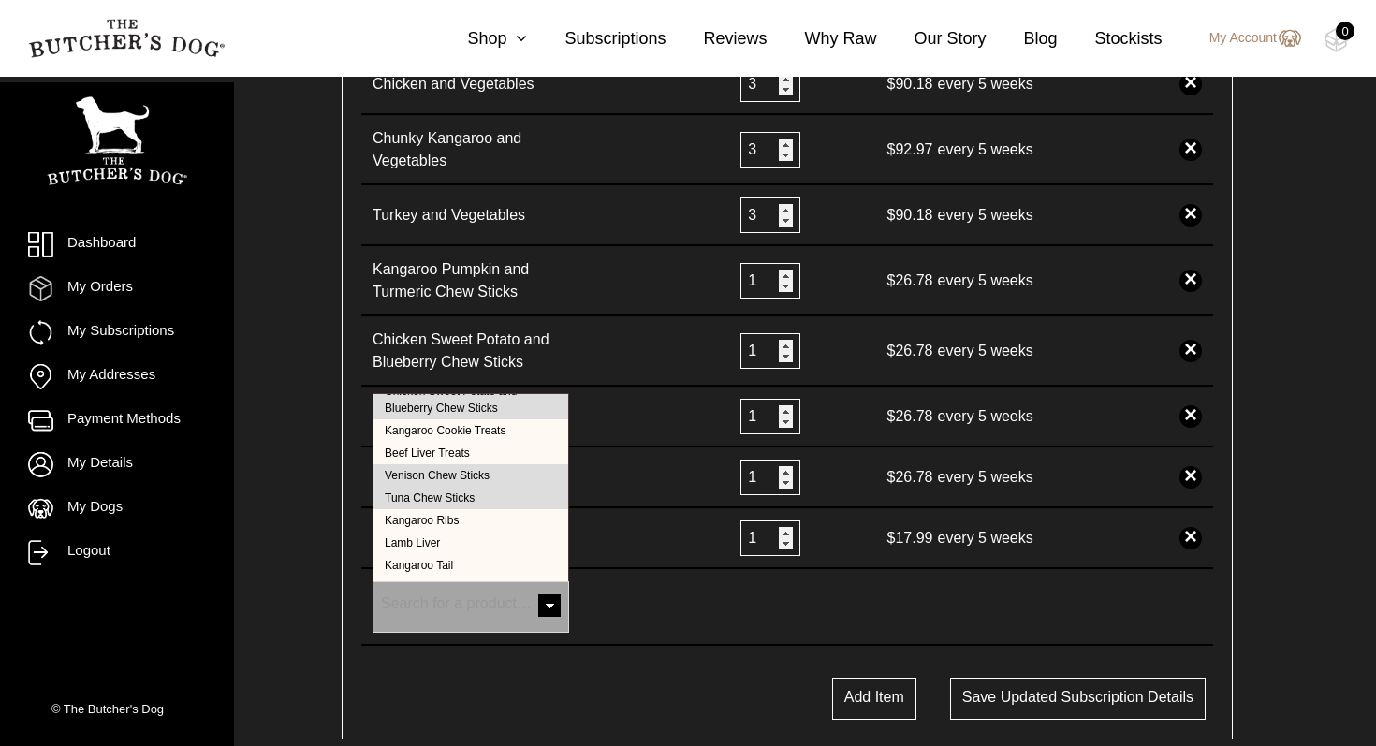
scroll to position [650, 0]
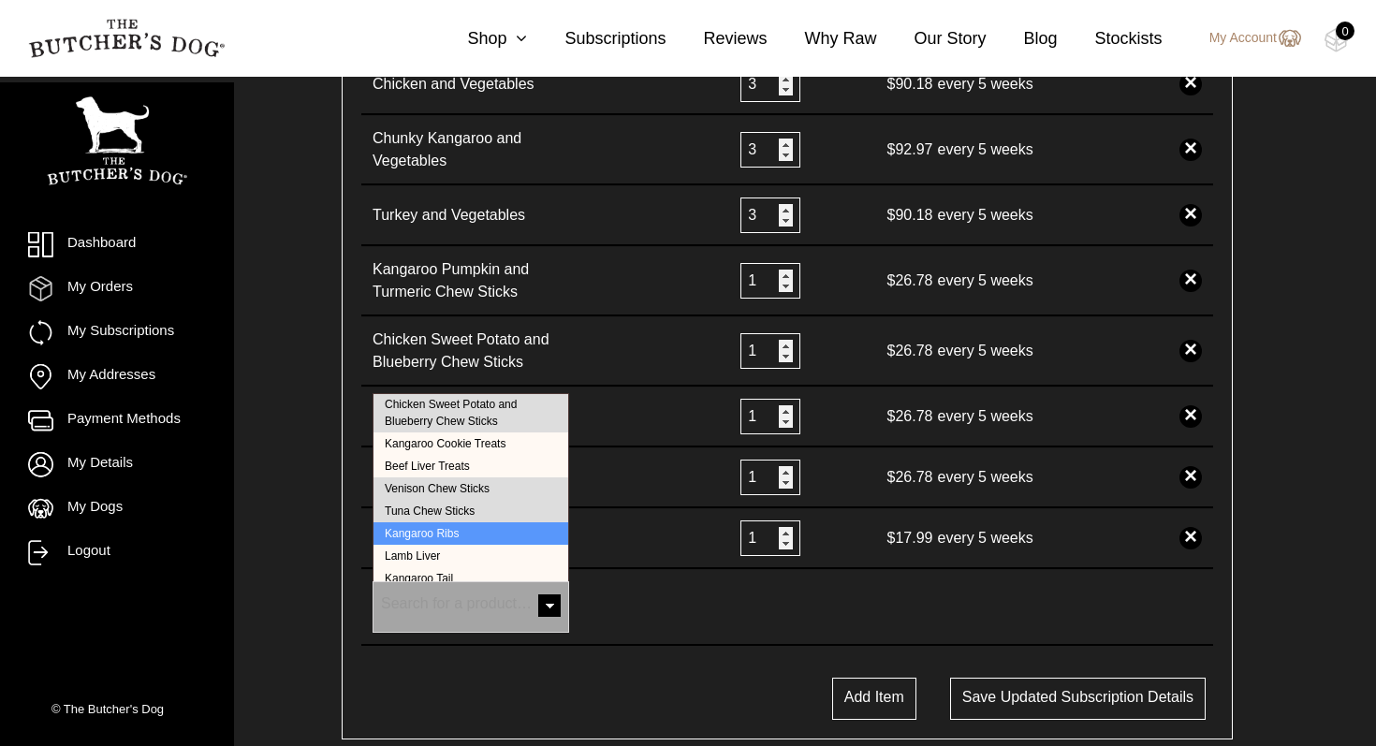
drag, startPoint x: 458, startPoint y: 533, endPoint x: 469, endPoint y: 537, distance: 11.8
select select "16558"
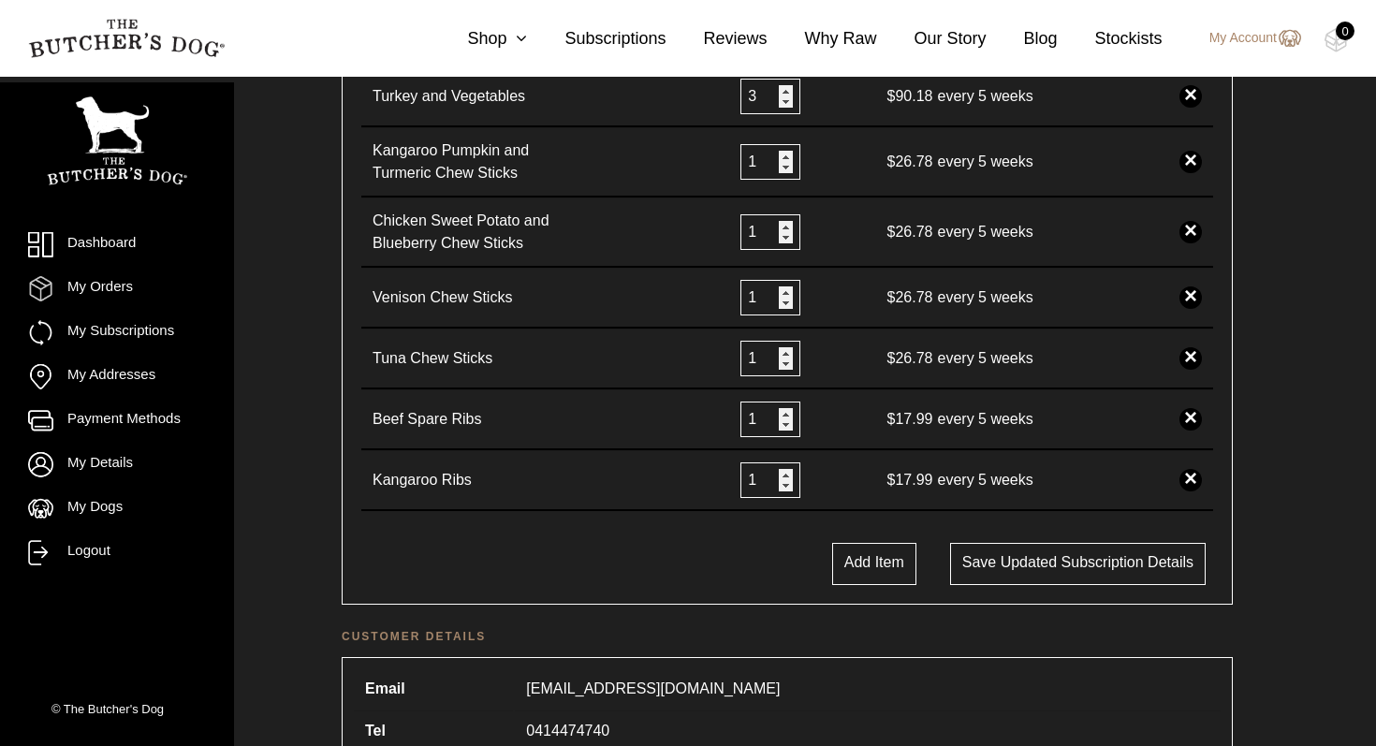
scroll to position [644, 0]
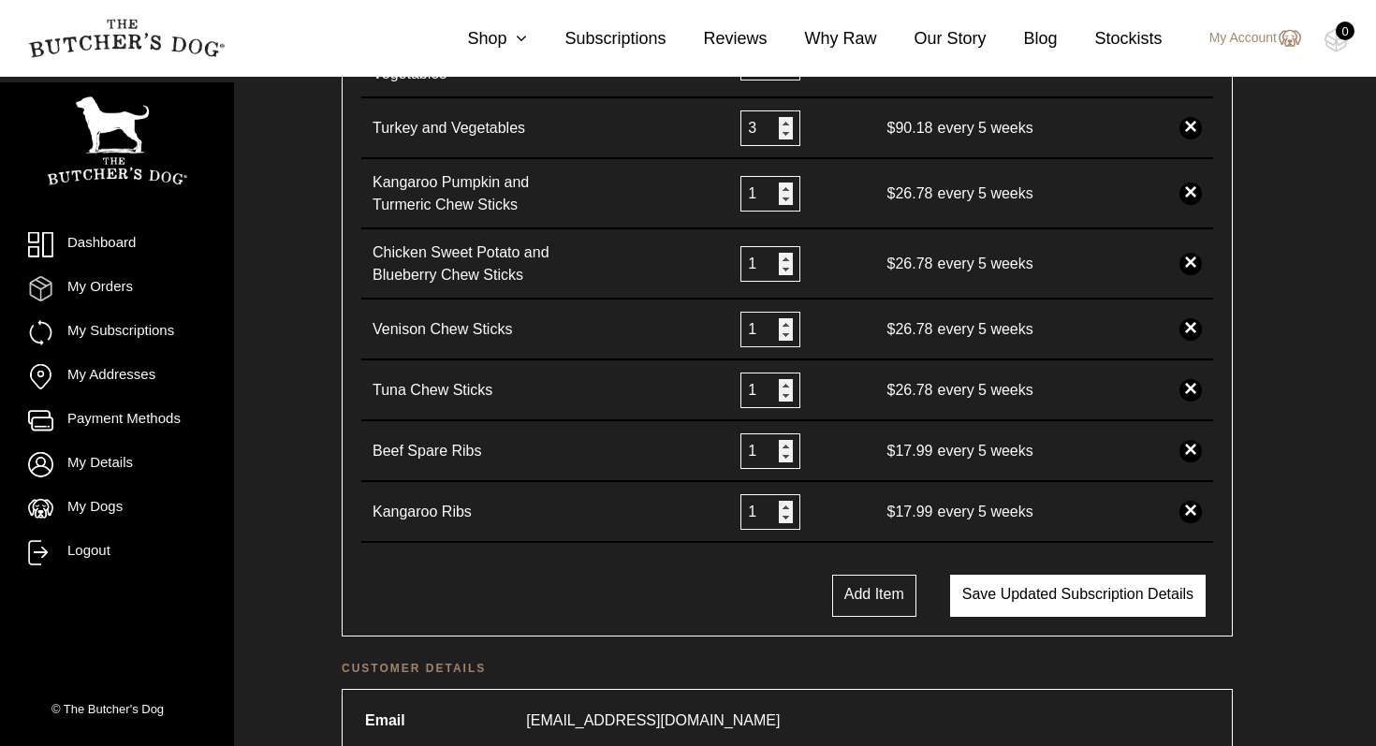
click at [1012, 601] on button "Save updated subscription details" at bounding box center [1078, 596] width 256 height 42
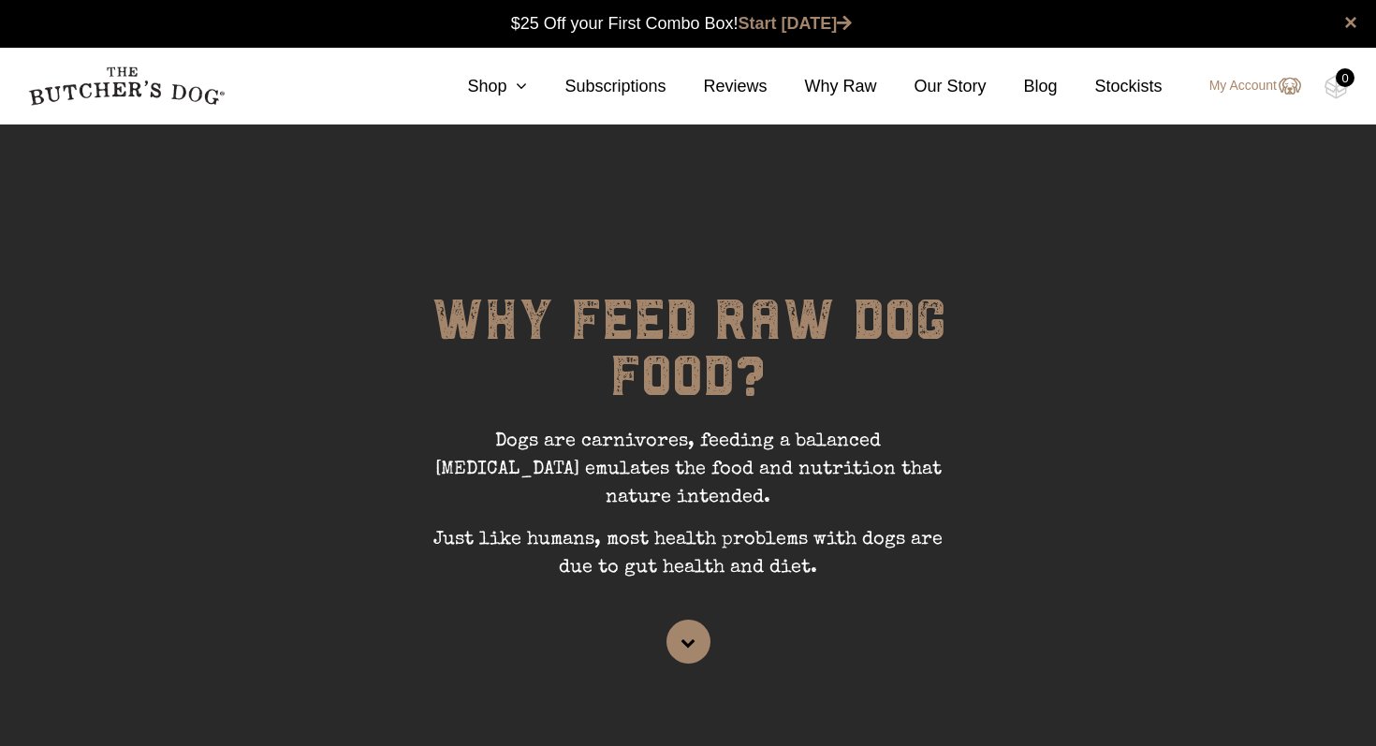
scroll to position [1, 0]
click at [521, 86] on icon at bounding box center [517, 86] width 21 height 17
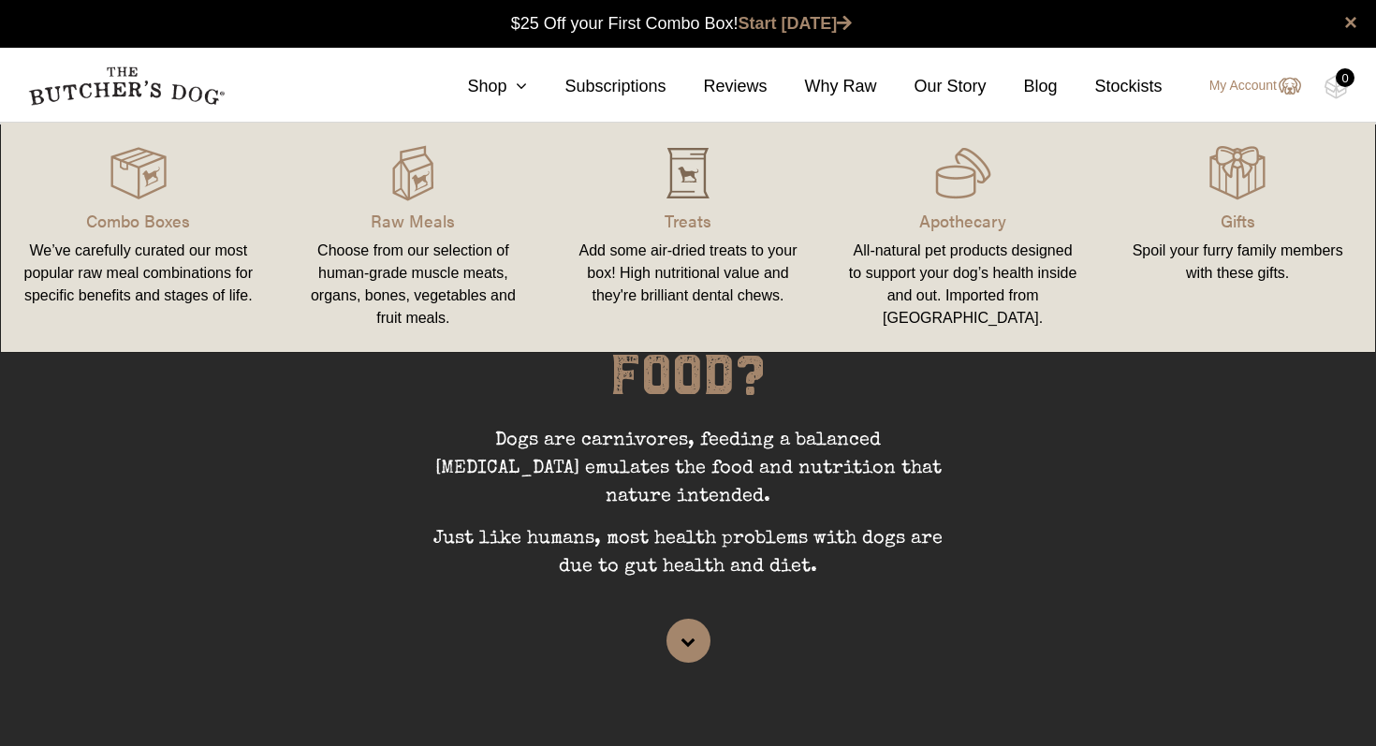
click at [685, 174] on img at bounding box center [688, 173] width 56 height 56
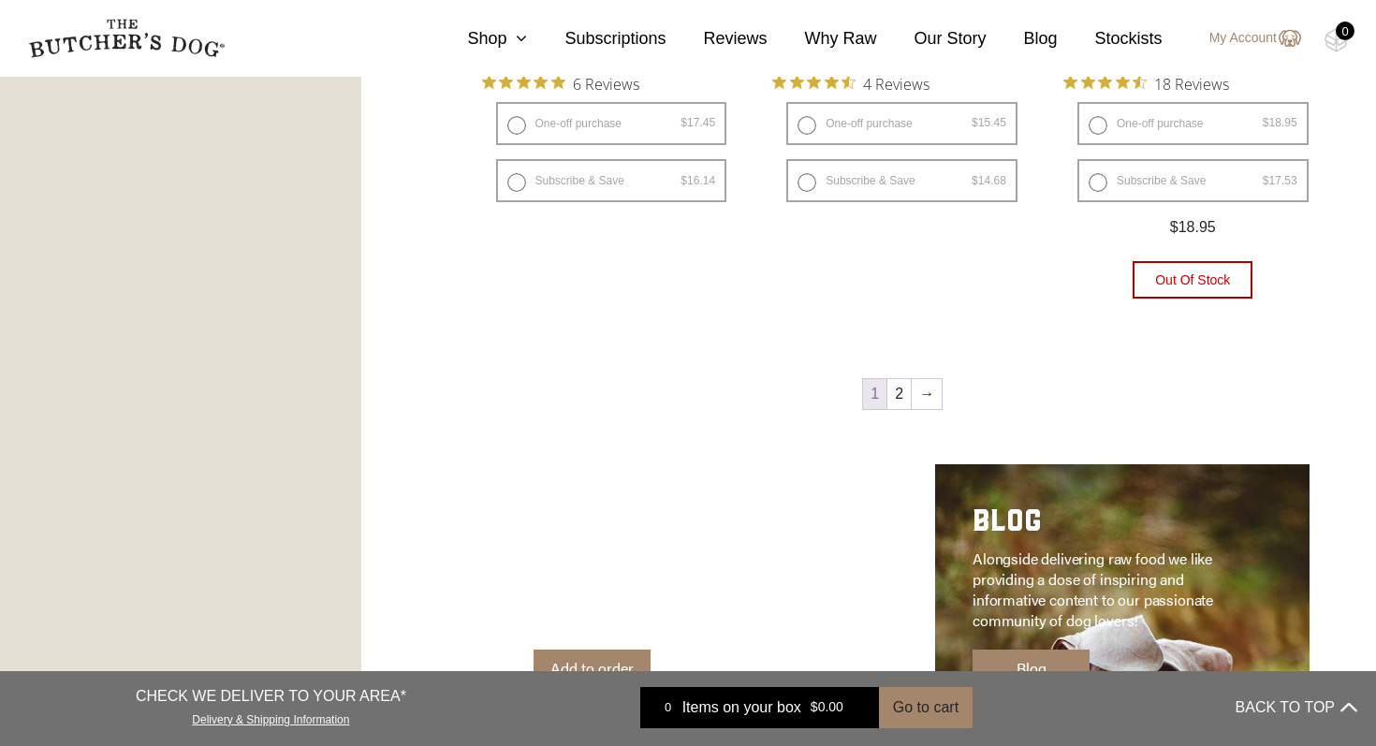
scroll to position [2612, 0]
click at [928, 389] on link "→" at bounding box center [927, 393] width 30 height 30
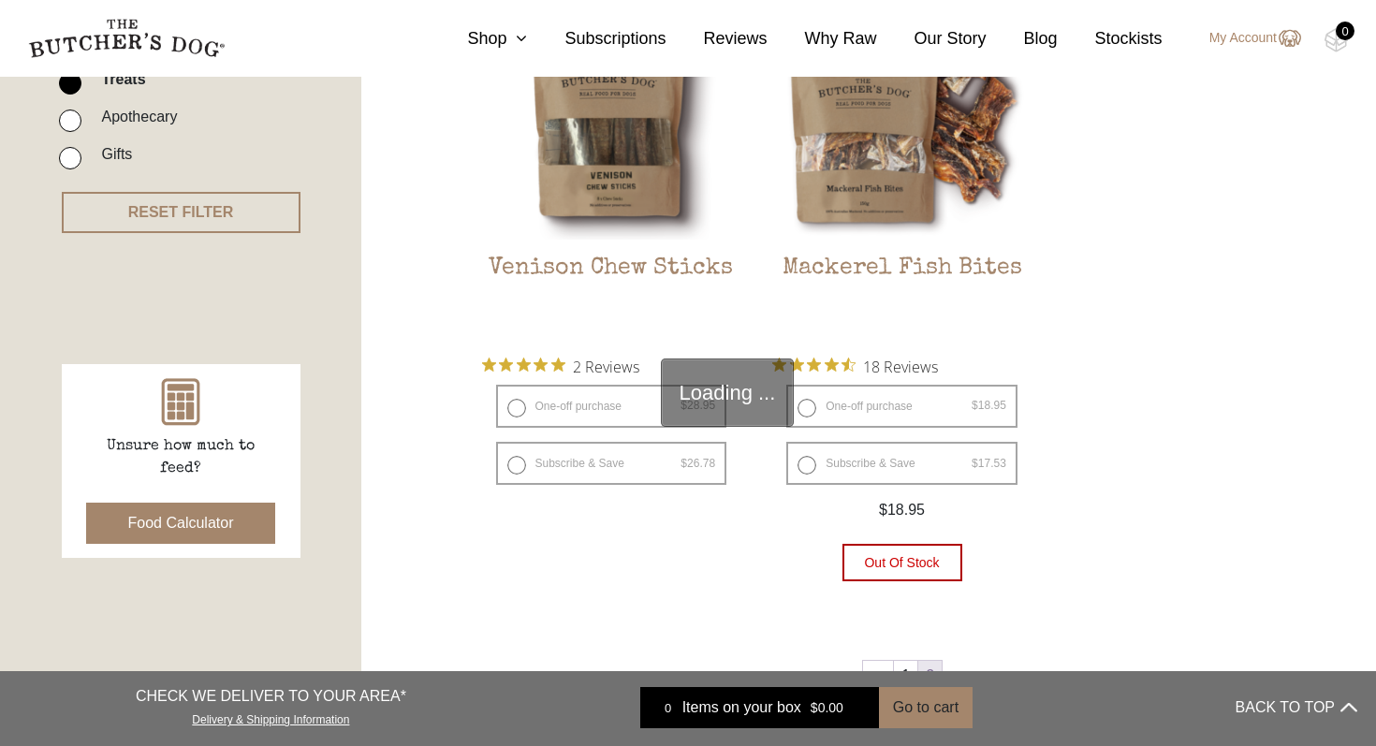
scroll to position [423, 0]
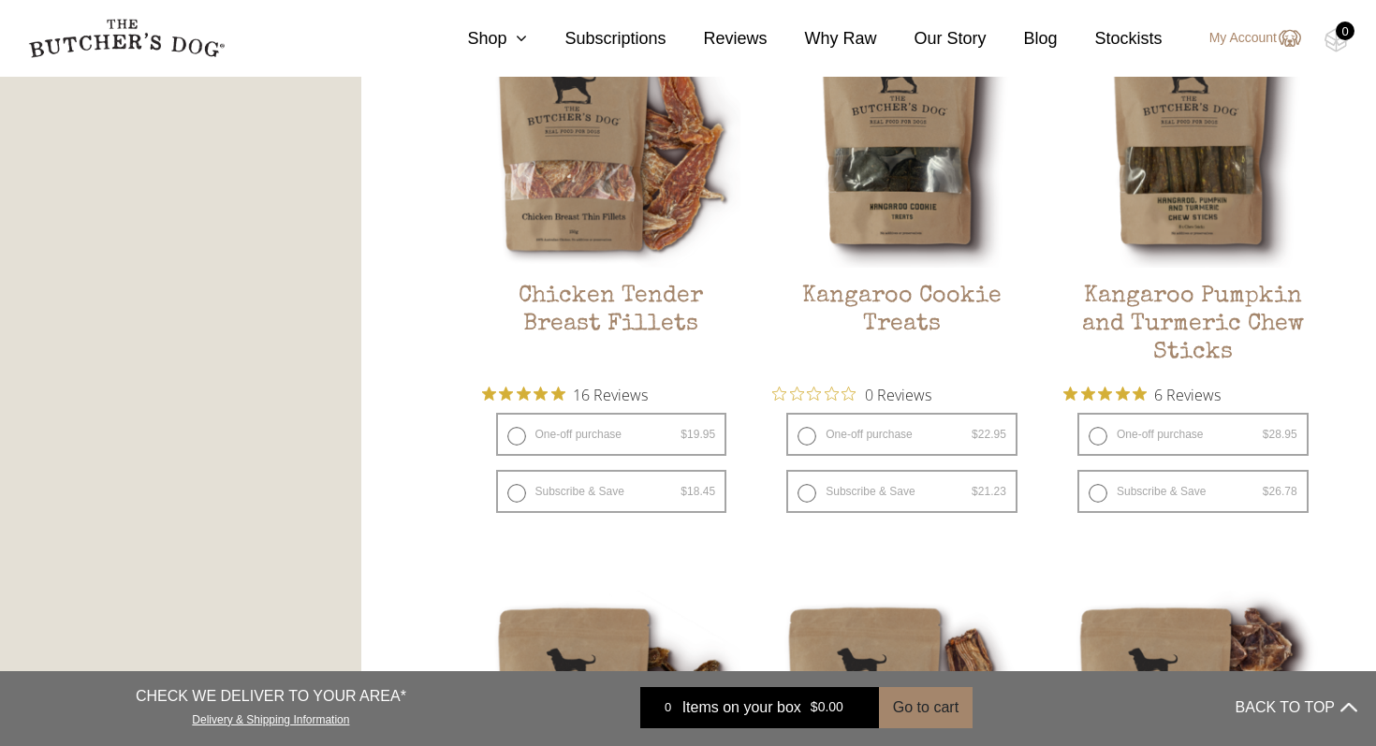
scroll to position [1179, 0]
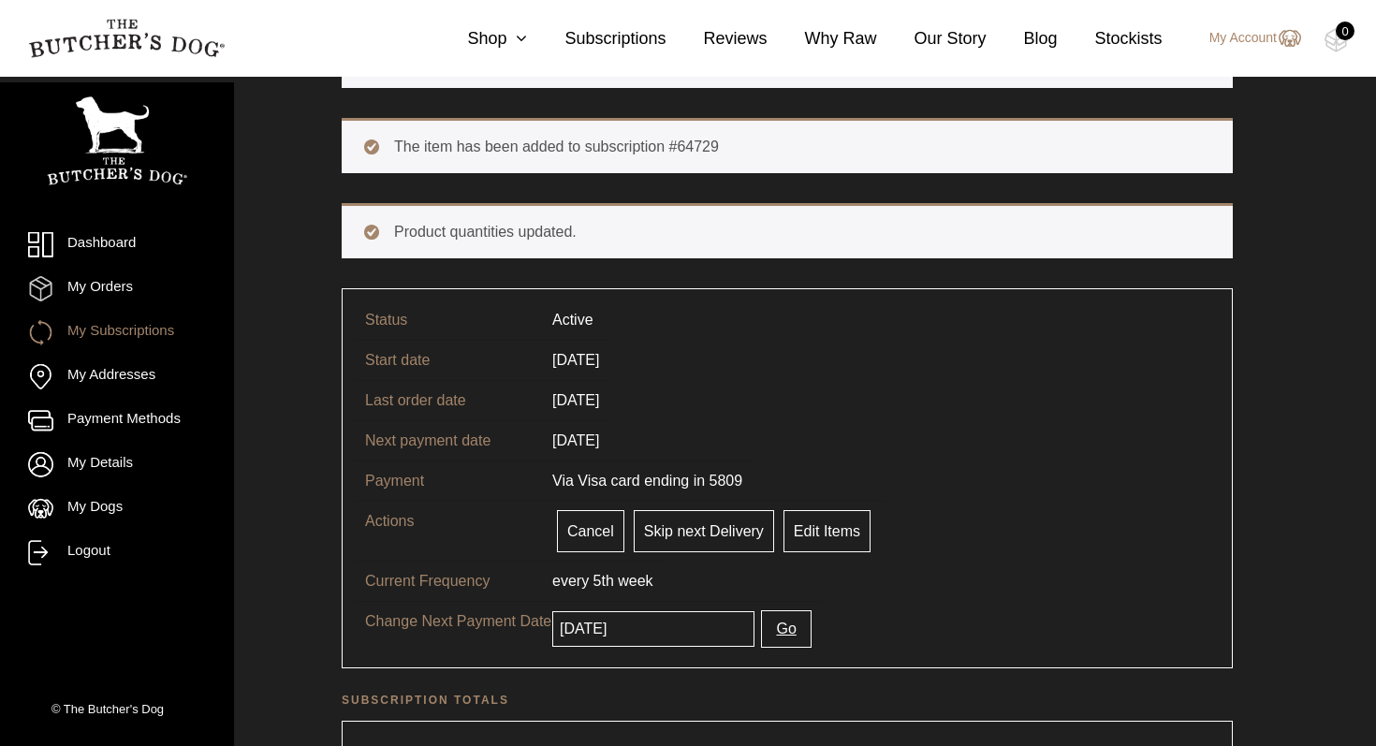
scroll to position [507, 0]
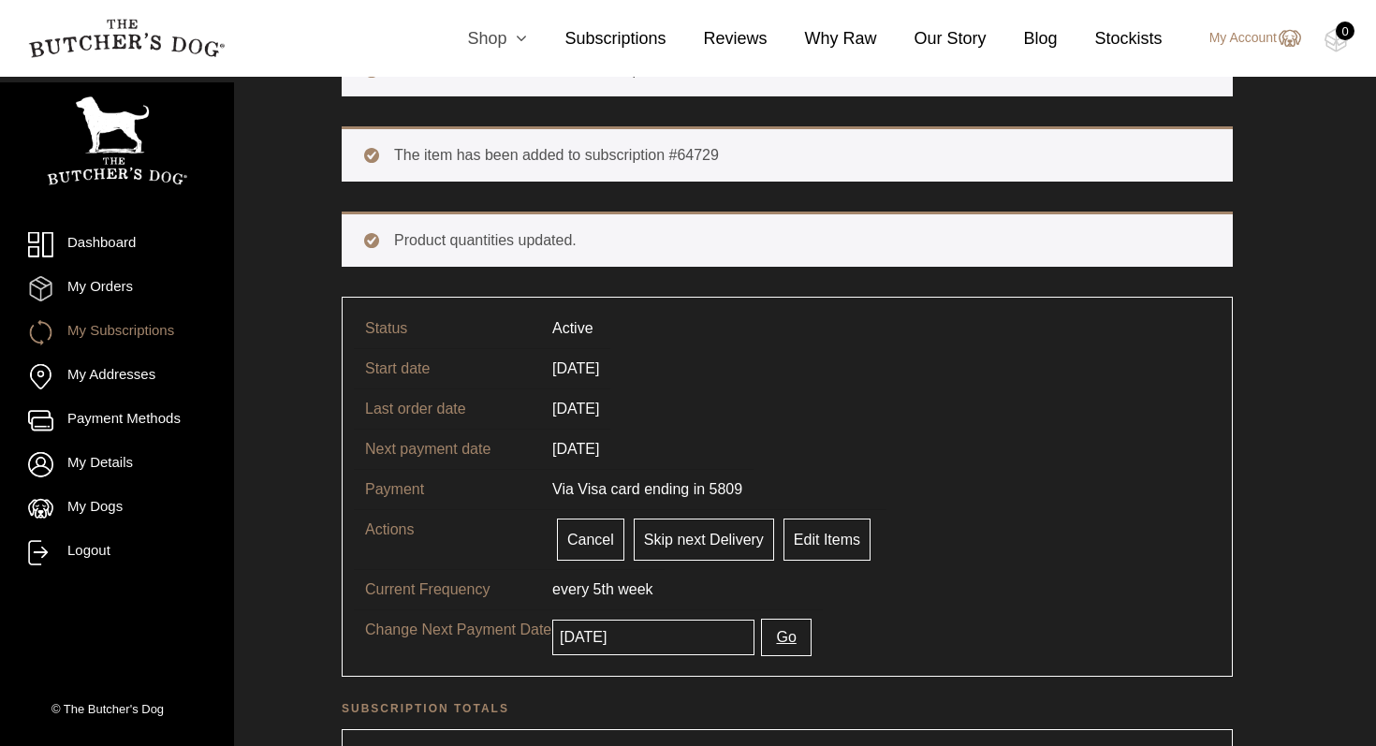
click at [522, 36] on icon at bounding box center [517, 38] width 21 height 17
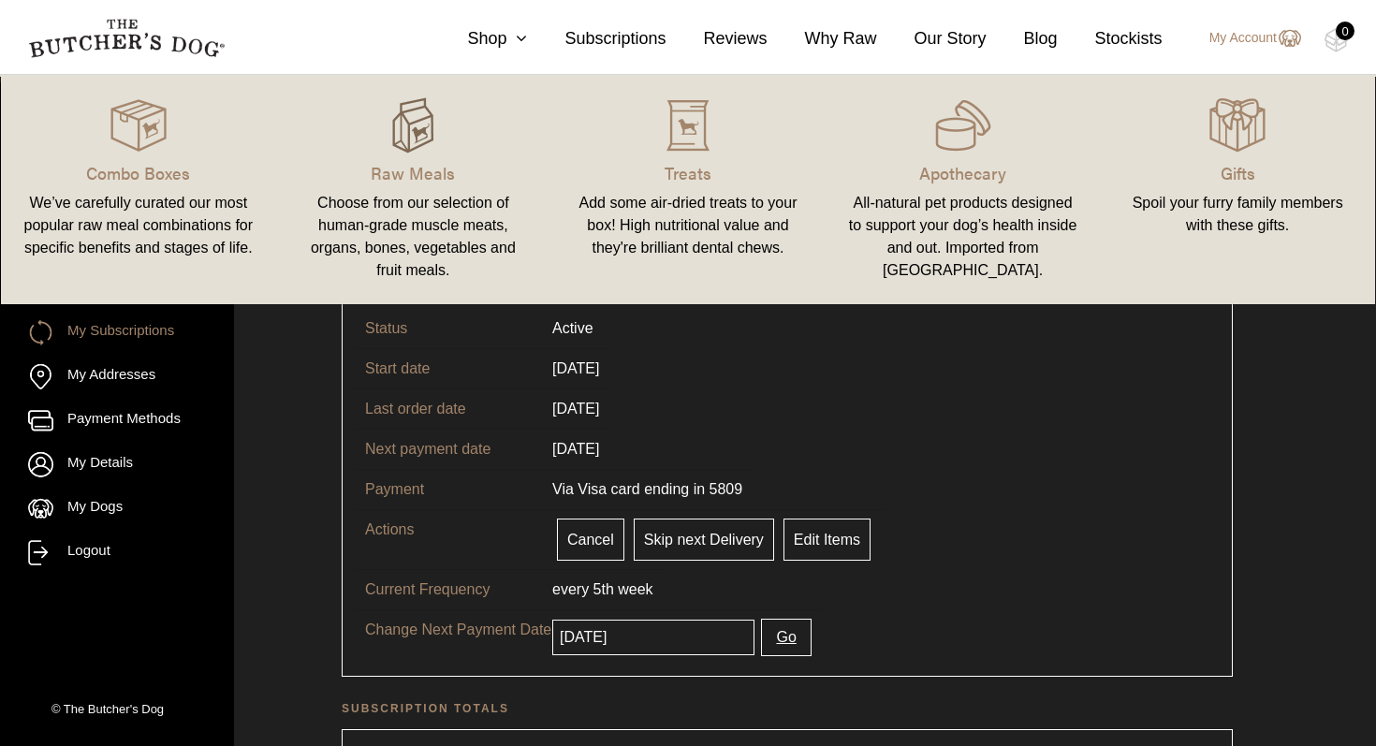
click at [421, 141] on img at bounding box center [413, 125] width 56 height 56
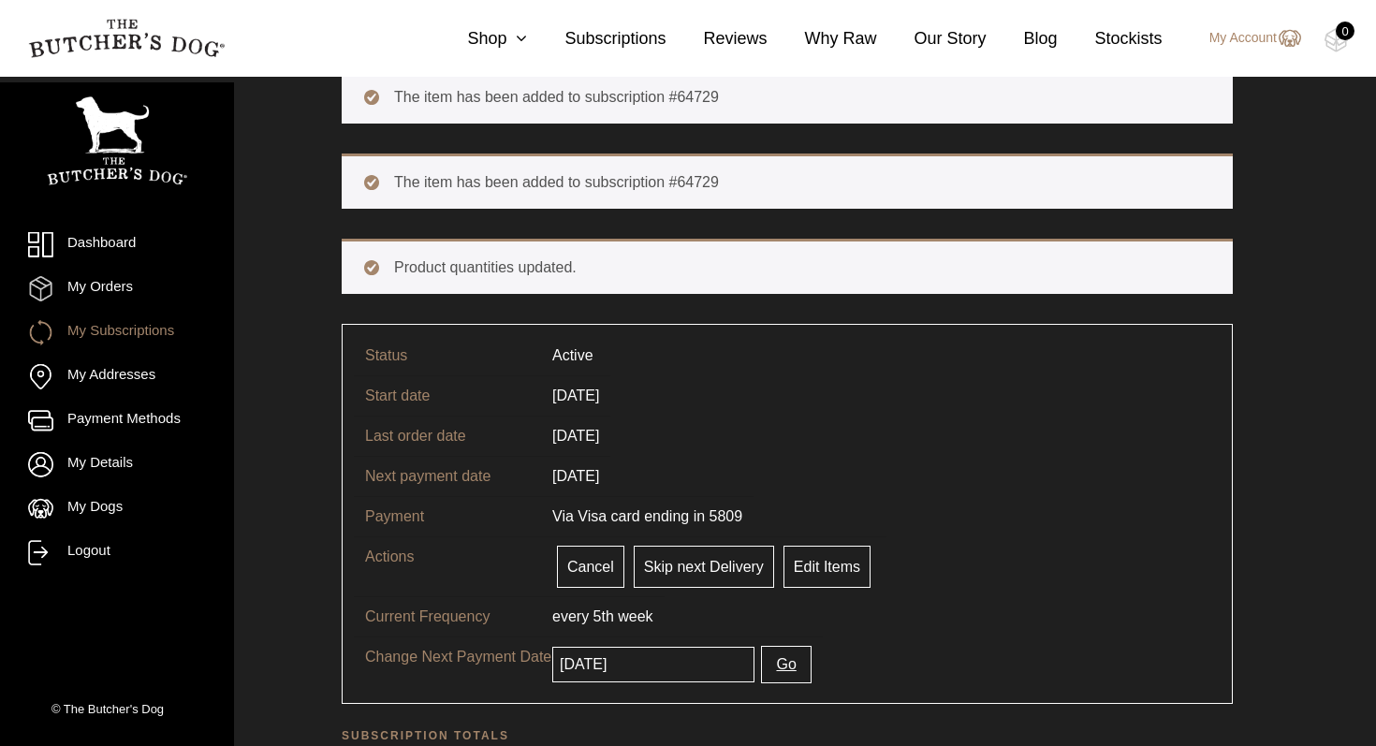
scroll to position [475, 0]
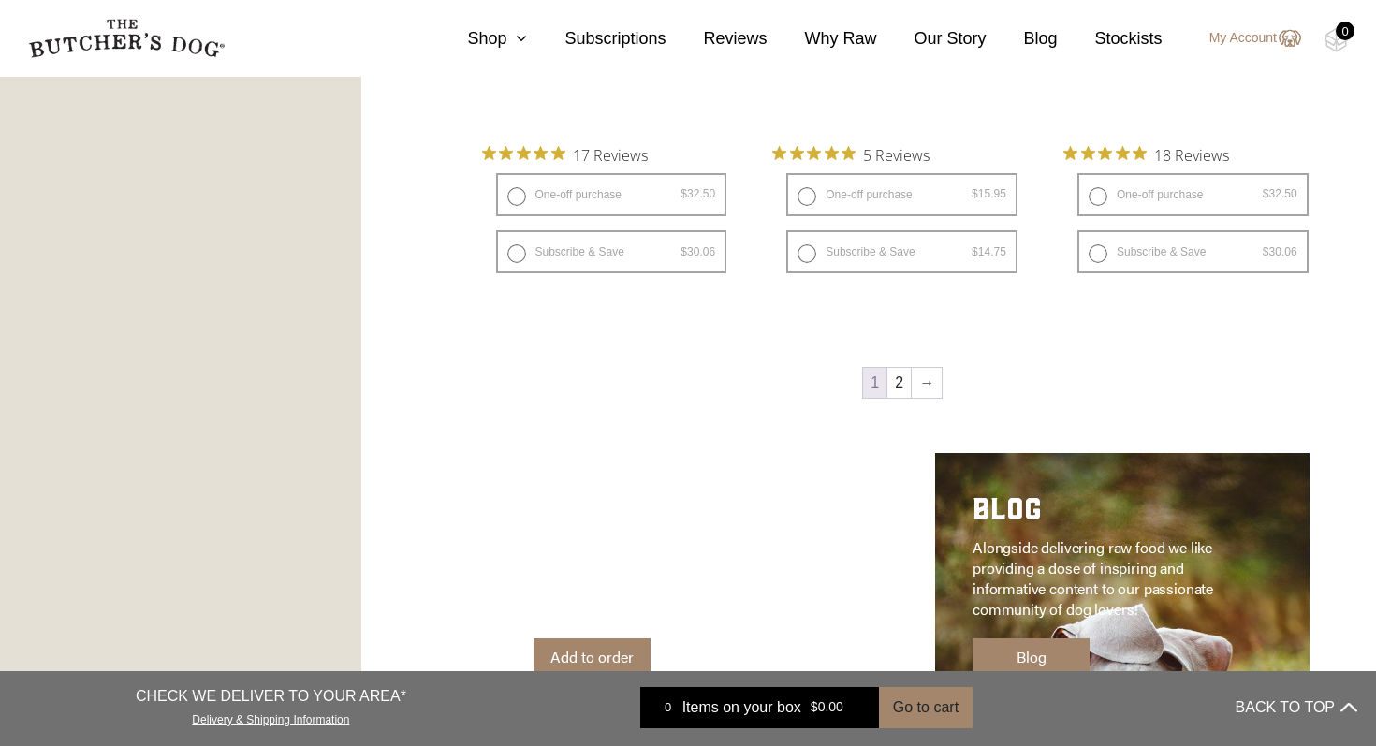
scroll to position [2546, 0]
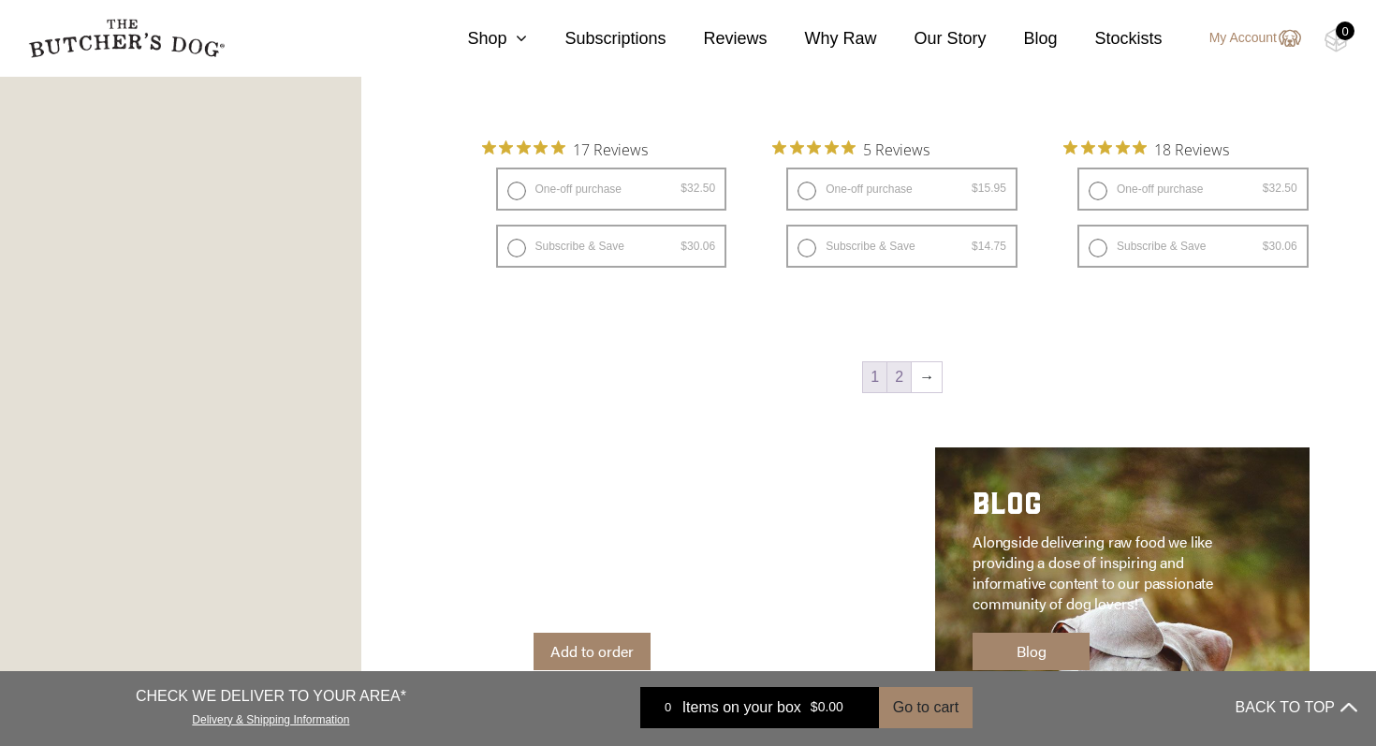
click at [897, 375] on link "2" at bounding box center [899, 377] width 23 height 30
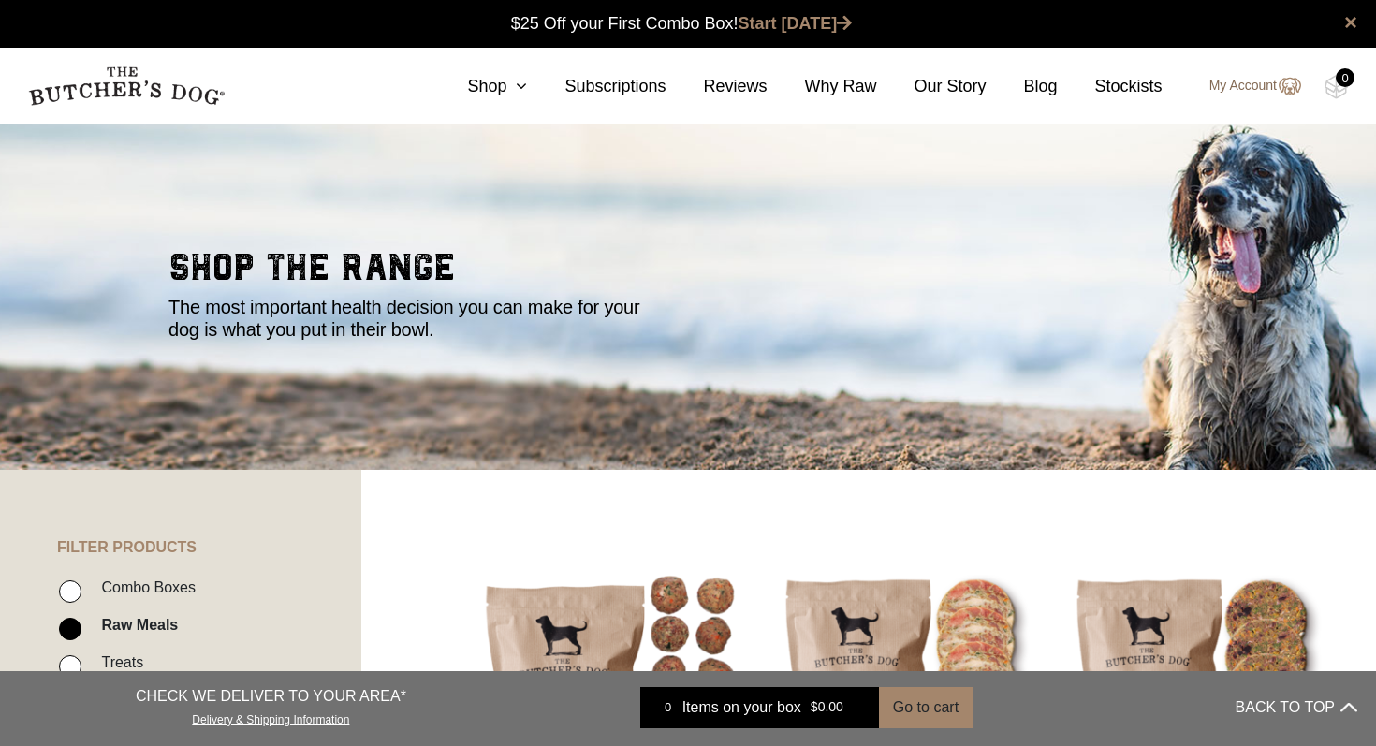
click at [1242, 90] on link "My Account" at bounding box center [1246, 86] width 110 height 22
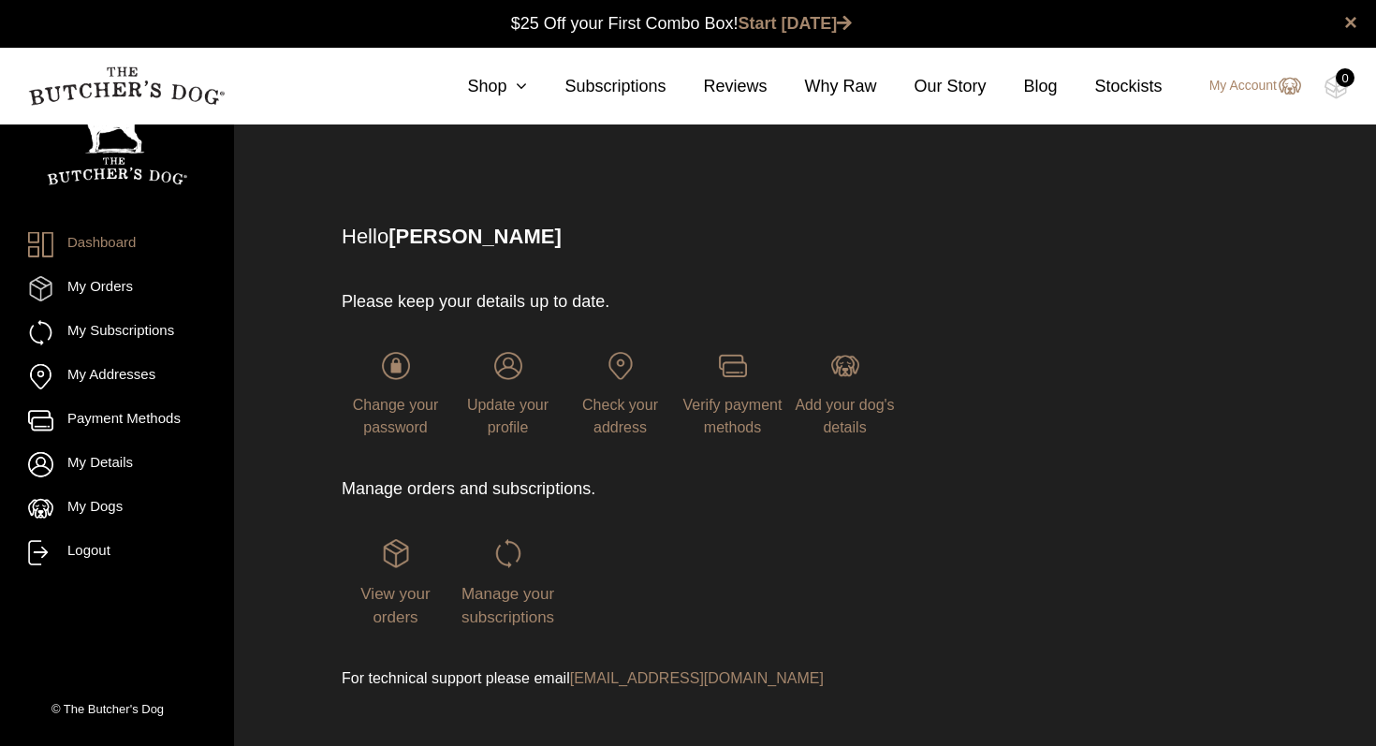
scroll to position [29, 0]
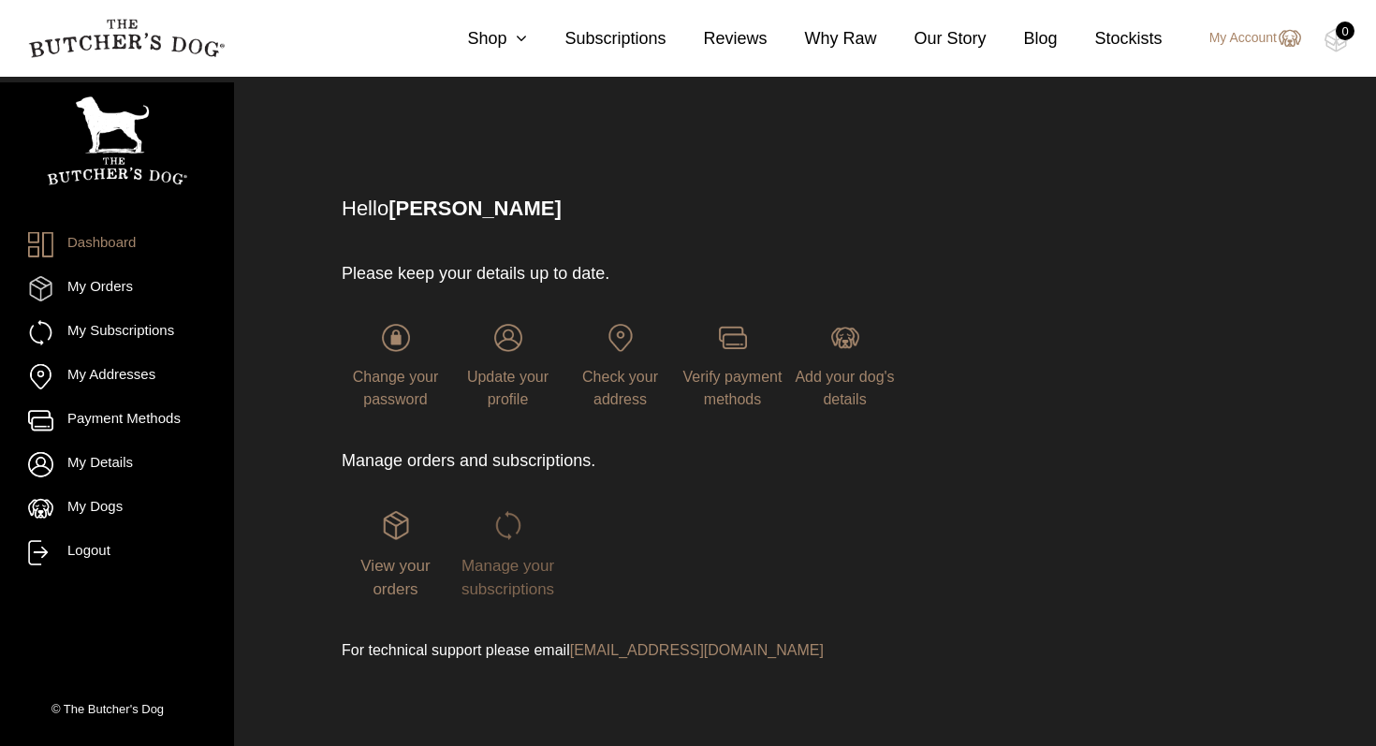
click at [496, 573] on span "Manage your subscriptions" at bounding box center [508, 578] width 93 height 42
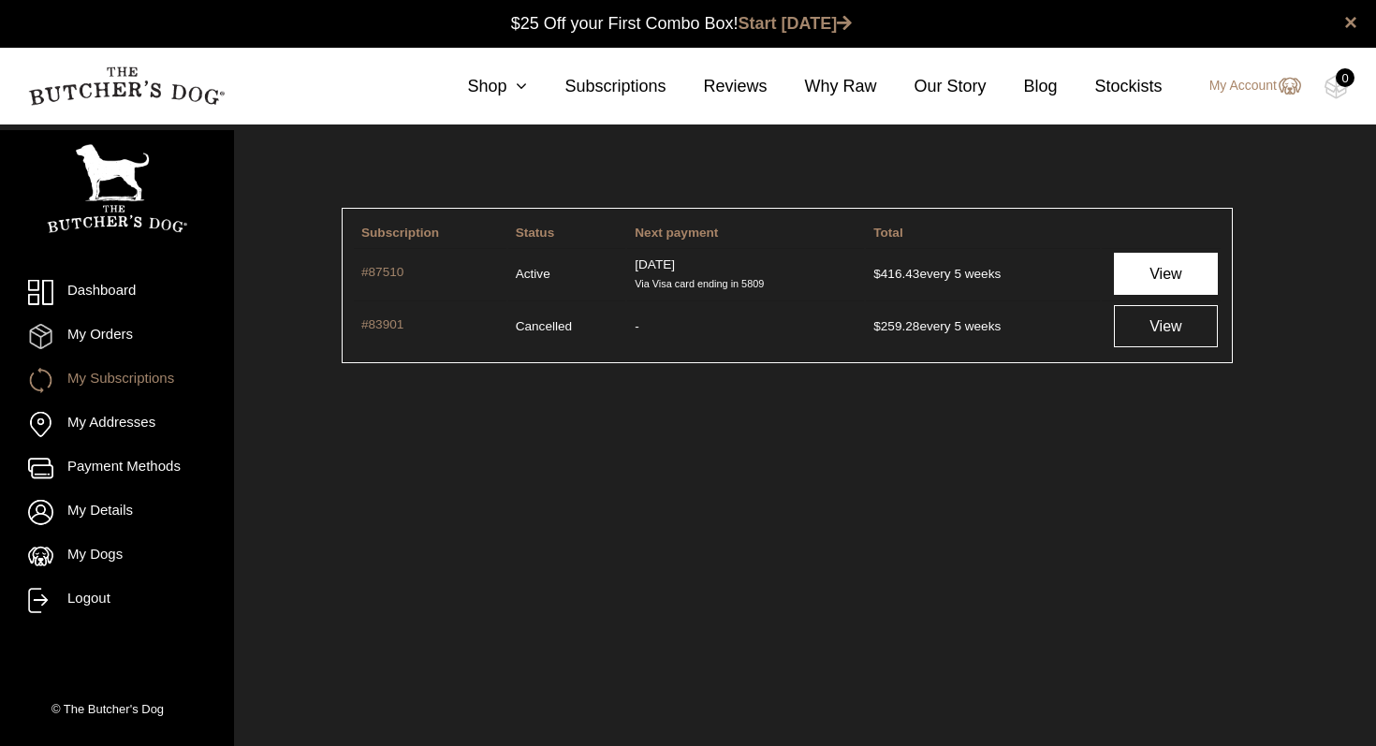
drag, startPoint x: 1179, startPoint y: 276, endPoint x: 1160, endPoint y: 289, distance: 22.9
click at [1178, 277] on link "View" at bounding box center [1166, 274] width 104 height 42
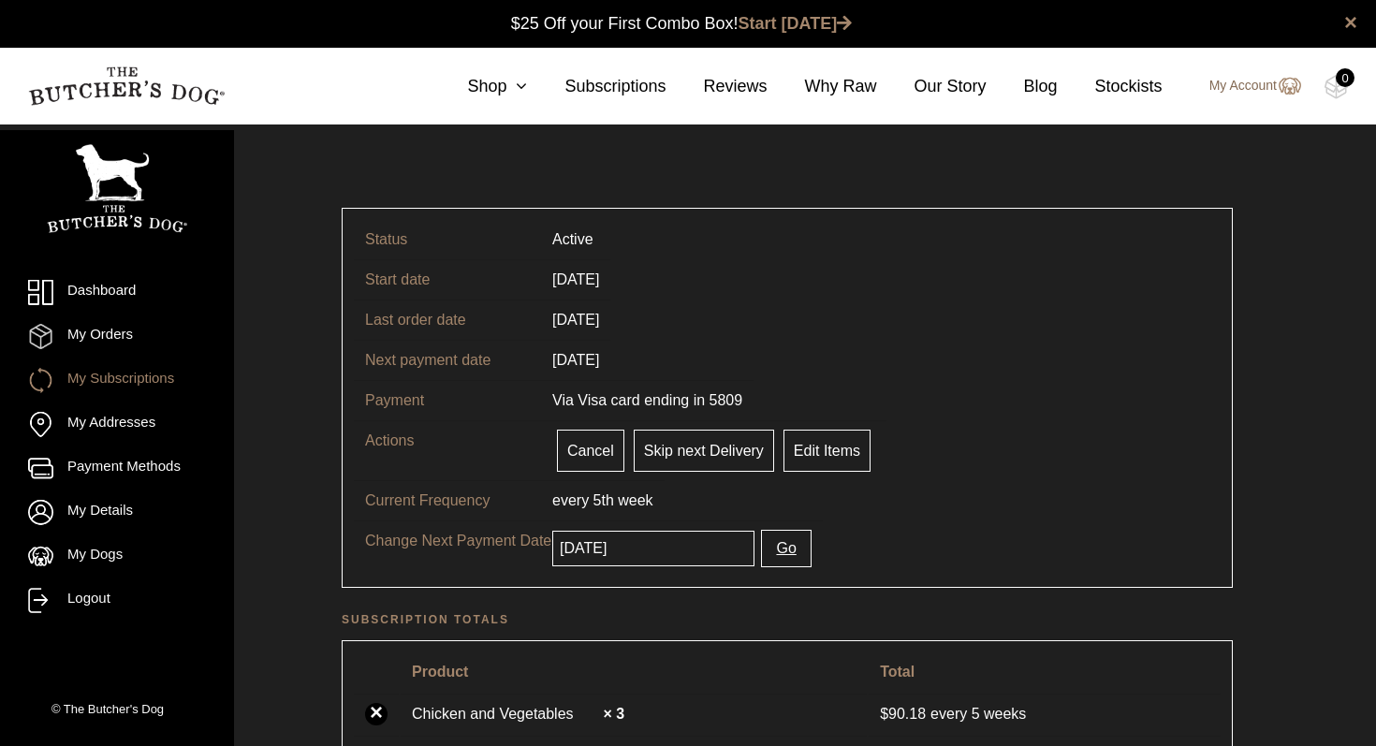
click at [1252, 87] on link "My Account" at bounding box center [1246, 86] width 110 height 22
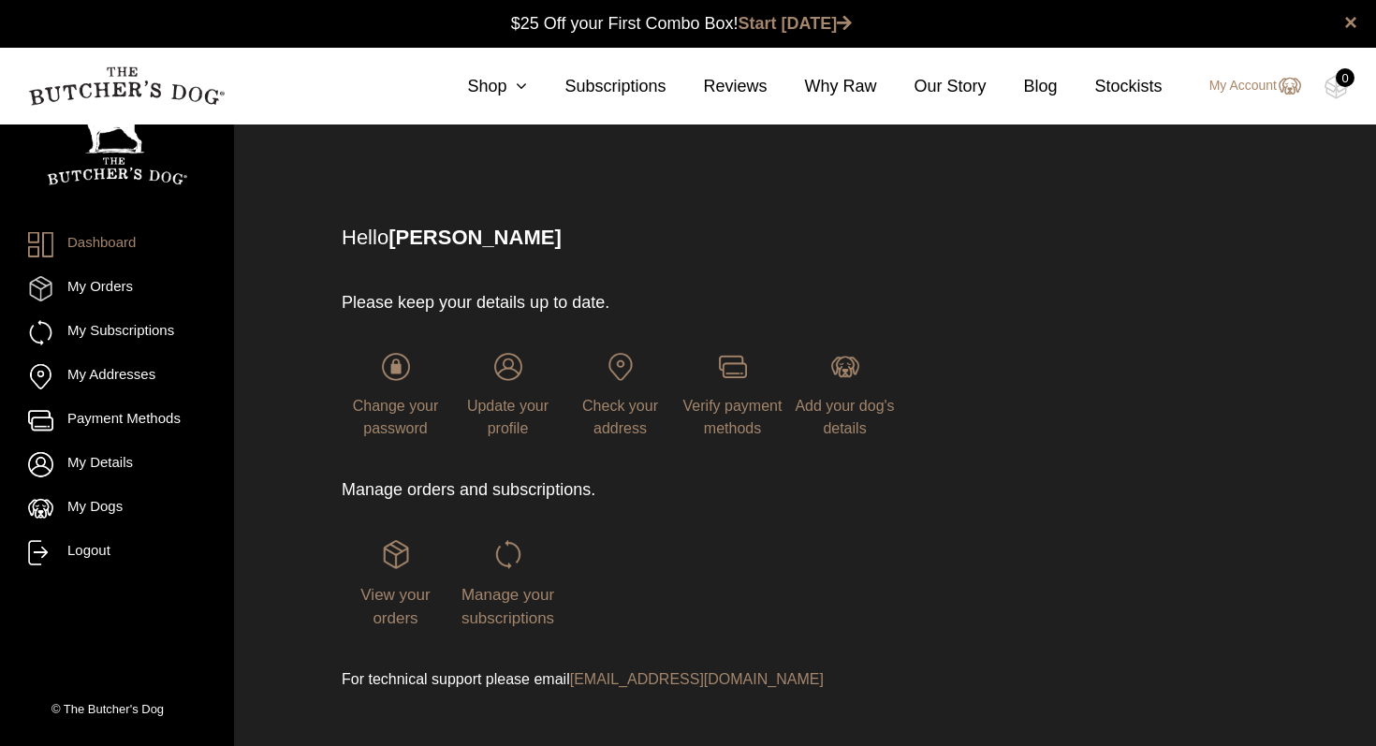
scroll to position [1, 0]
click at [92, 550] on link "Logout" at bounding box center [117, 552] width 178 height 25
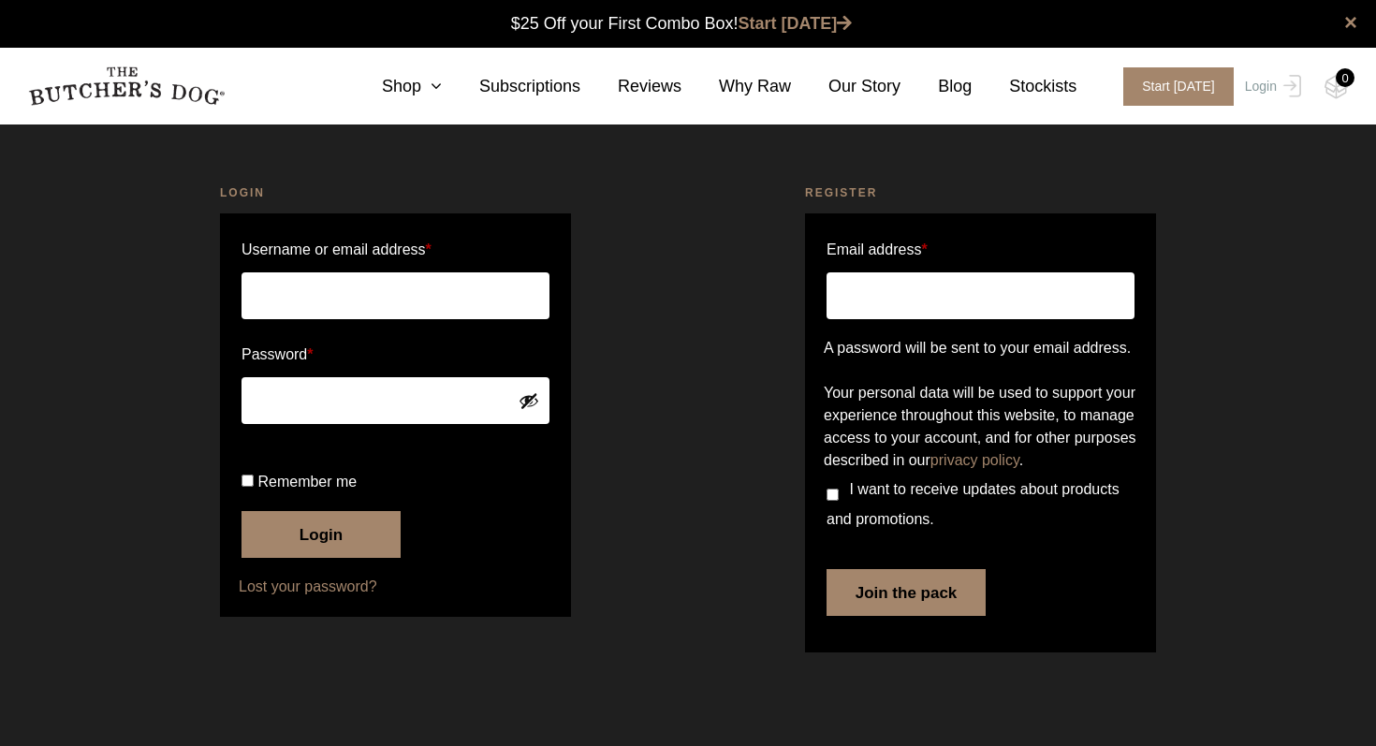
scroll to position [1, 0]
click at [1257, 83] on link "Login" at bounding box center [1271, 86] width 61 height 38
click at [334, 296] on input "Username or email address *" at bounding box center [396, 295] width 308 height 47
type input "[EMAIL_ADDRESS][DOMAIN_NAME]"
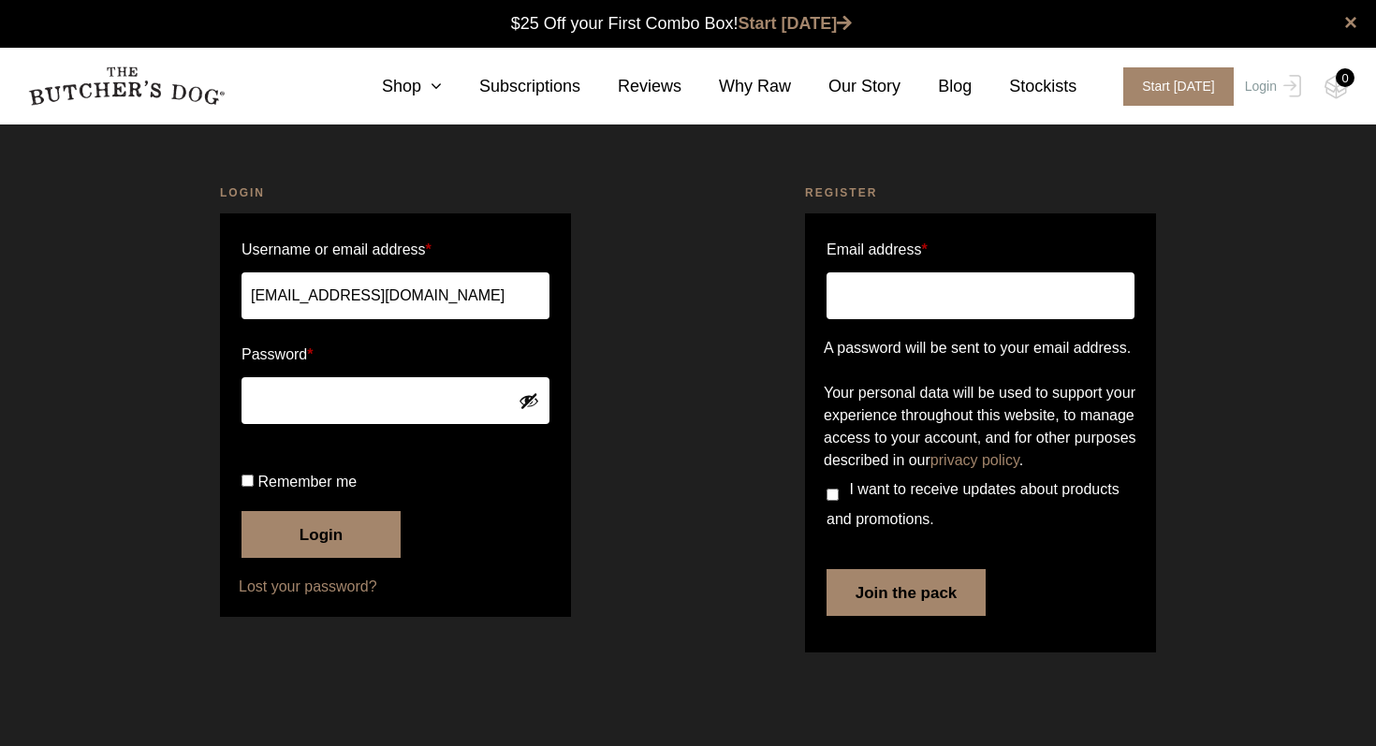
click at [249, 497] on label "Remember me" at bounding box center [396, 482] width 308 height 30
click at [249, 487] on input "Remember me" at bounding box center [248, 481] width 12 height 12
checkbox input "true"
click at [330, 558] on button "Login" at bounding box center [321, 534] width 159 height 47
click at [331, 558] on button "Login" at bounding box center [321, 534] width 159 height 47
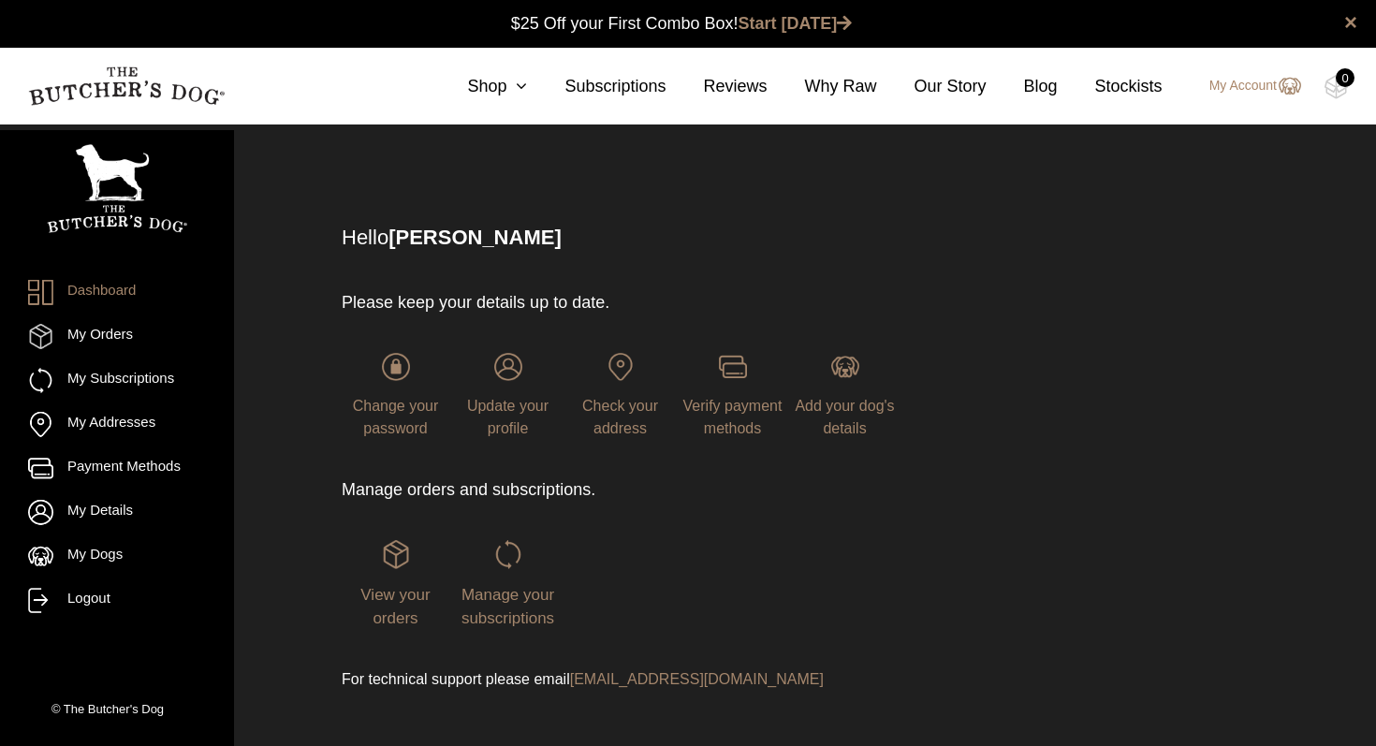
scroll to position [1, 0]
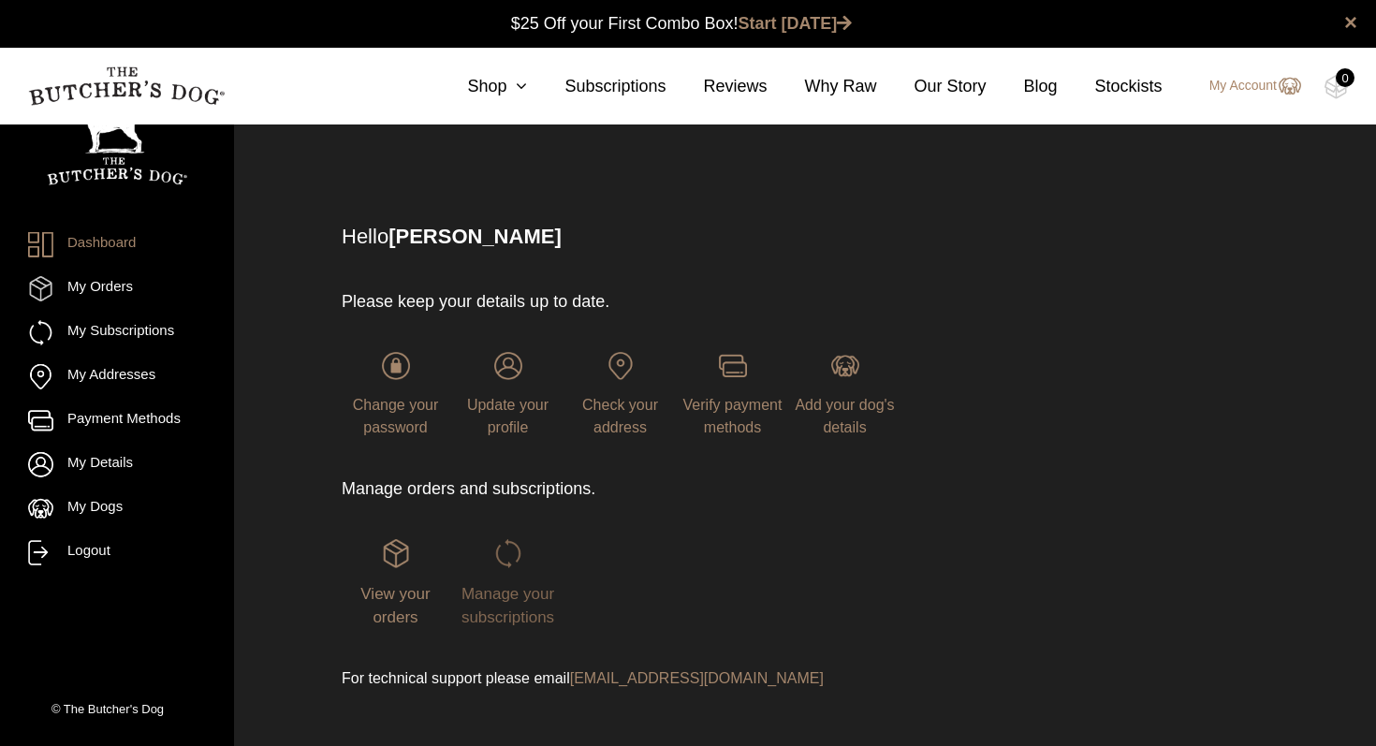
click at [514, 557] on img at bounding box center [508, 553] width 28 height 28
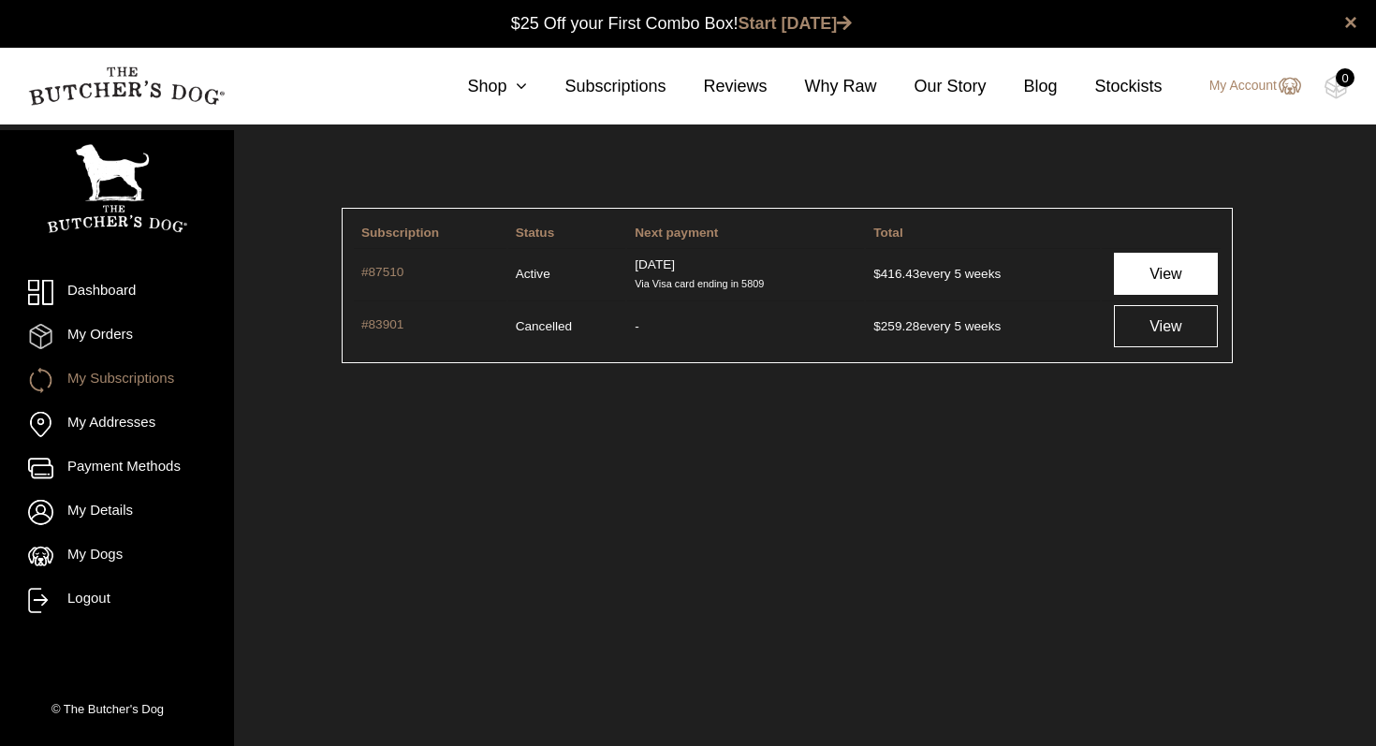
click at [1150, 272] on link "View" at bounding box center [1166, 274] width 104 height 42
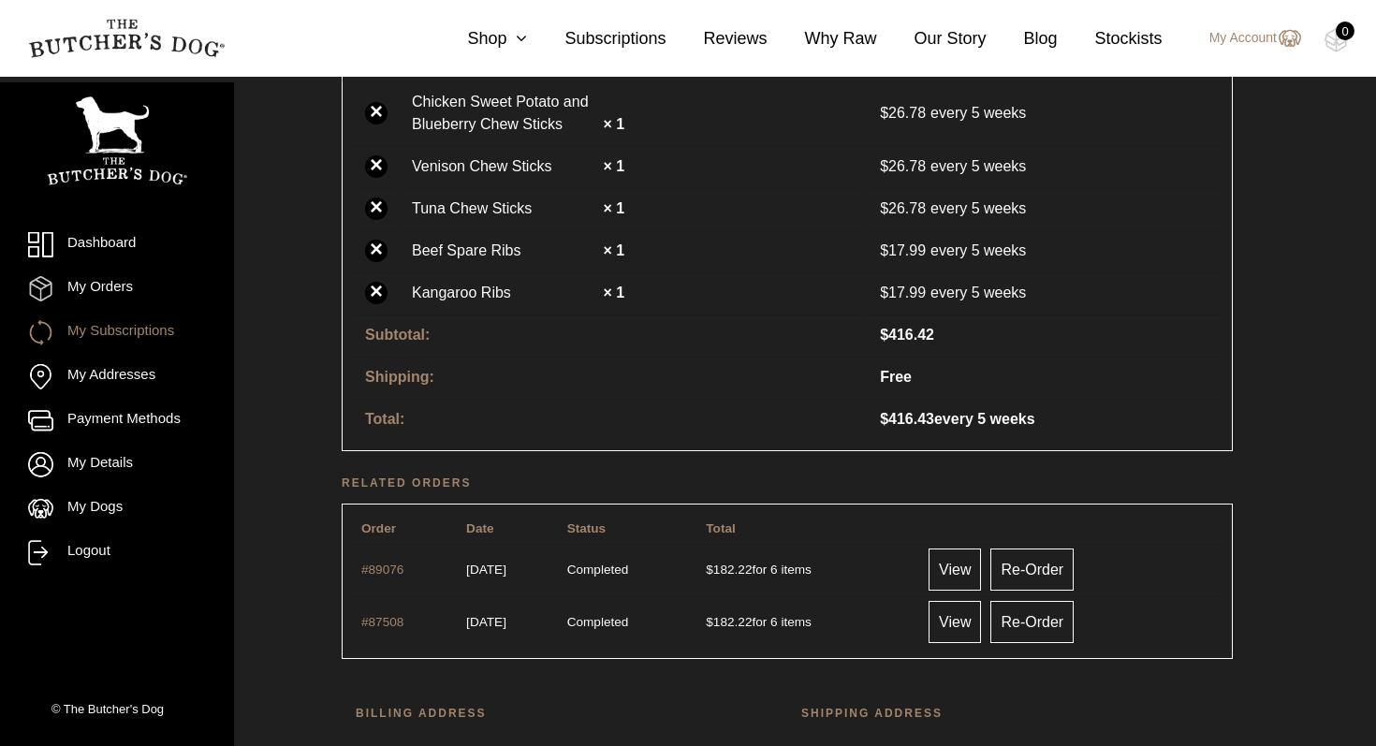
scroll to position [1022, 0]
